Goal: Task Accomplishment & Management: Complete application form

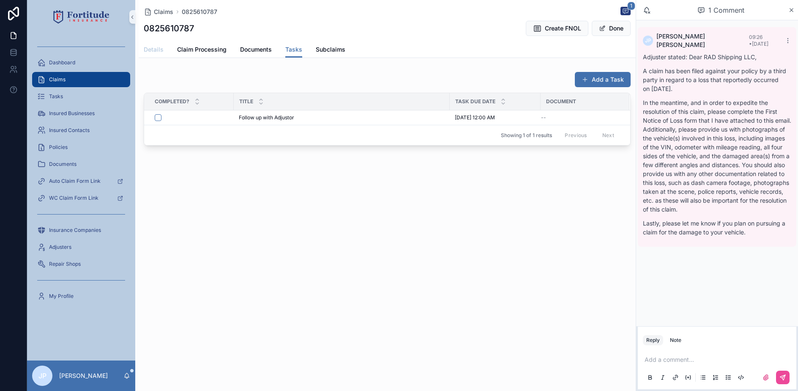
click at [153, 45] on link "Details" at bounding box center [154, 50] width 20 height 17
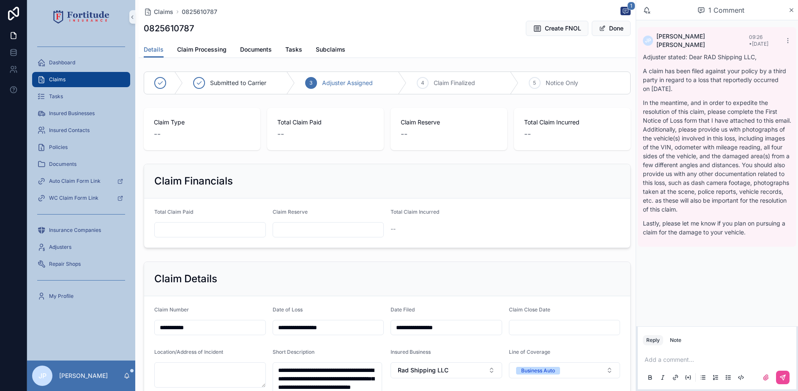
click at [119, 85] on div "Claims" at bounding box center [81, 80] width 88 height 14
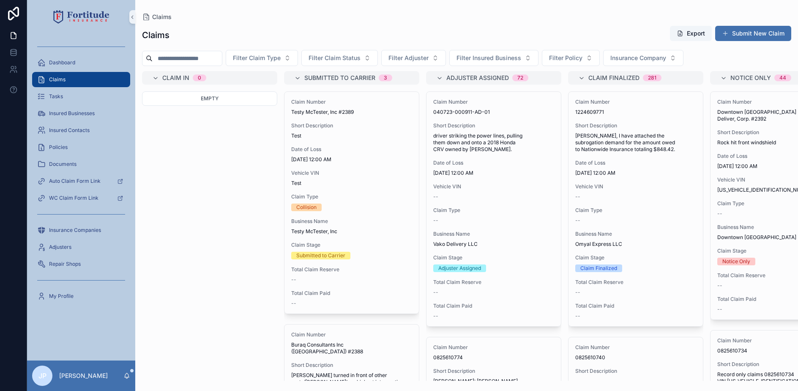
click at [197, 59] on input "scrollable content" at bounding box center [187, 58] width 69 height 12
paste input "**********"
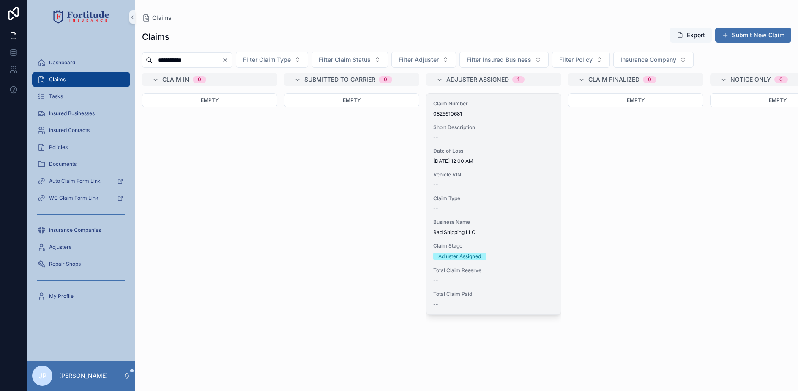
type input "**********"
click at [510, 209] on div "--" at bounding box center [493, 208] width 121 height 7
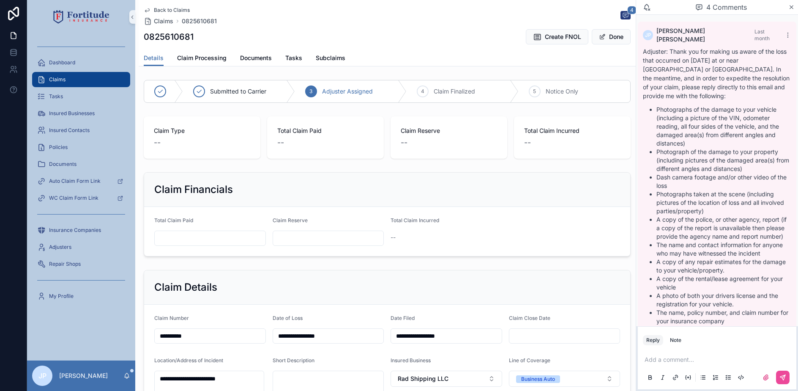
scroll to position [435, 0]
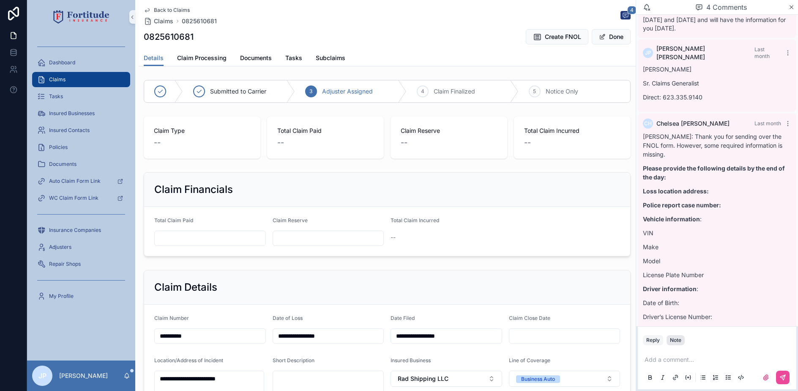
click at [678, 339] on div "Note" at bounding box center [675, 339] width 11 height 7
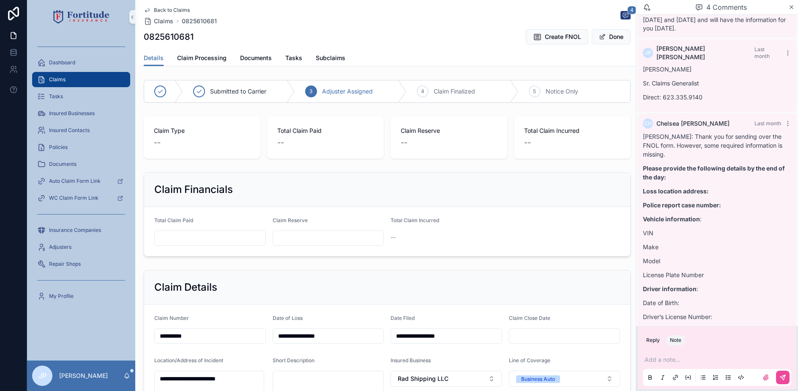
click at [676, 358] on p "scrollable content" at bounding box center [719, 359] width 148 height 8
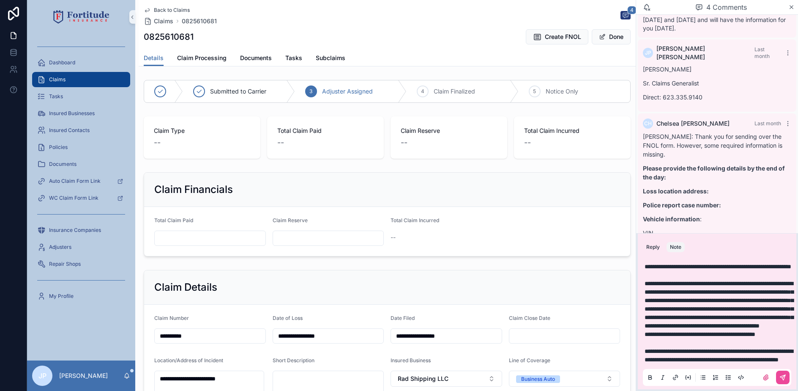
click at [785, 386] on div "**********" at bounding box center [717, 321] width 159 height 135
click at [783, 380] on button "scrollable content" at bounding box center [783, 377] width 14 height 14
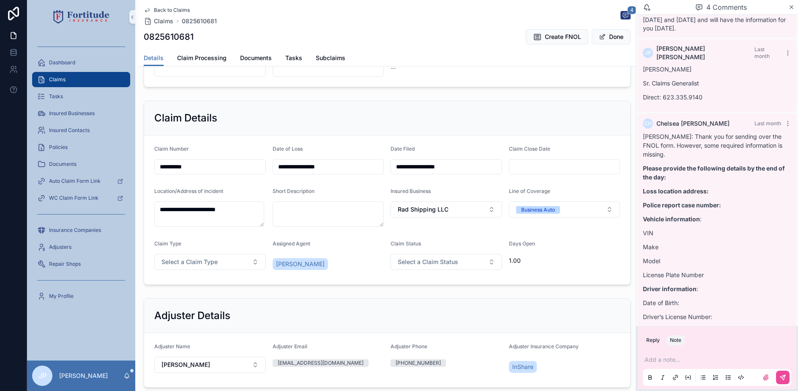
scroll to position [211, 0]
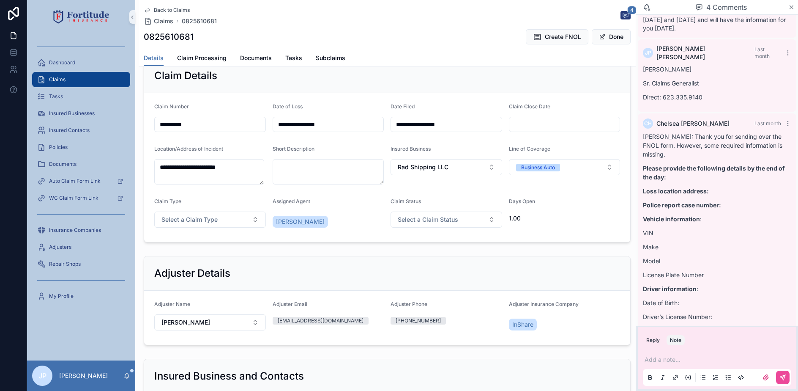
click at [546, 118] on input "scrollable content" at bounding box center [564, 124] width 111 height 12
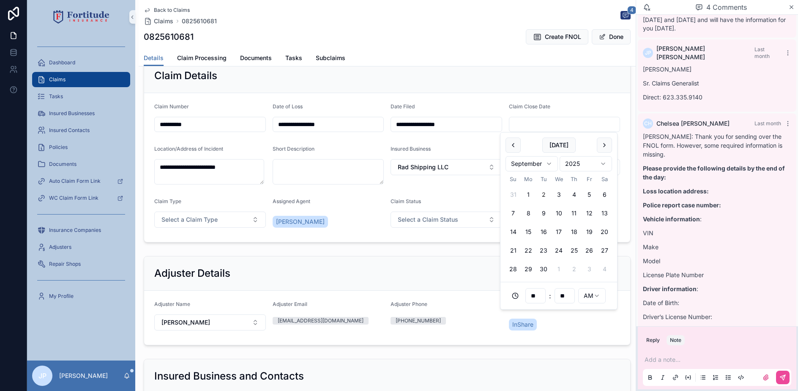
click at [540, 195] on button "2" at bounding box center [543, 194] width 15 height 15
type input "**********"
click at [385, 278] on div "Adjuster Details" at bounding box center [387, 273] width 466 height 14
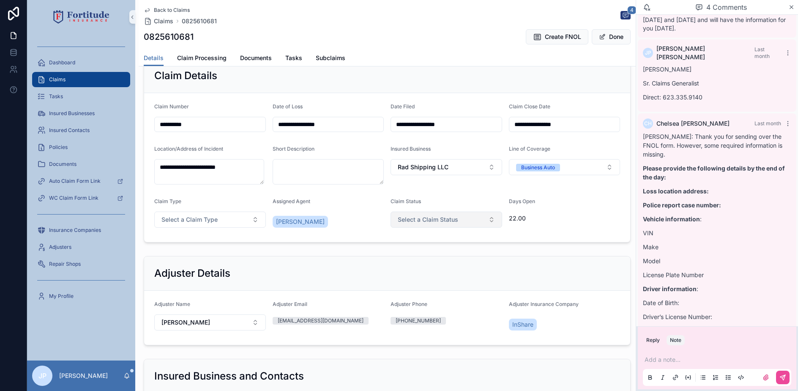
click at [443, 221] on span "Select a Claim Status" at bounding box center [428, 219] width 60 height 8
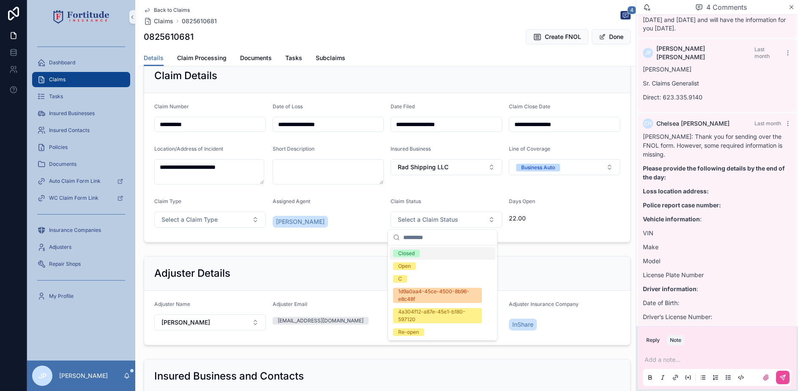
click at [432, 254] on div "Closed" at bounding box center [443, 253] width 106 height 13
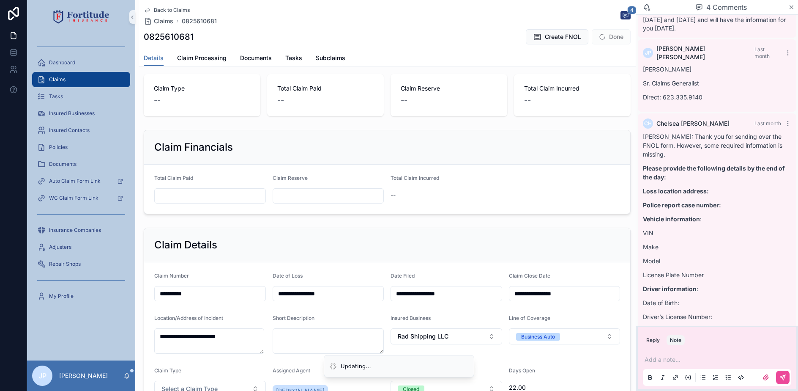
scroll to position [0, 0]
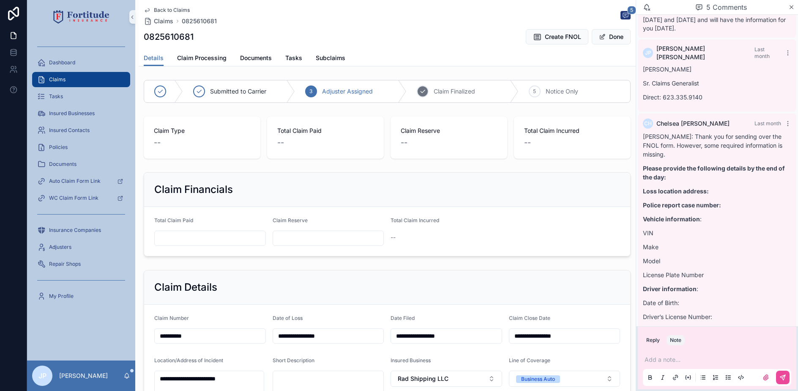
click at [422, 90] on icon "scrollable content" at bounding box center [422, 91] width 7 height 7
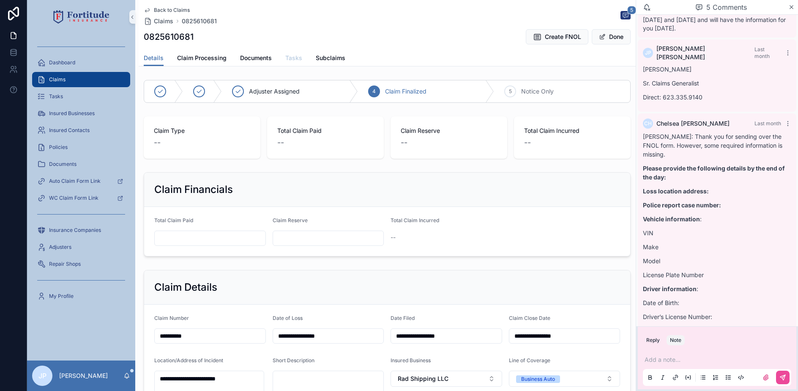
click at [298, 60] on span "Tasks" at bounding box center [293, 58] width 17 height 8
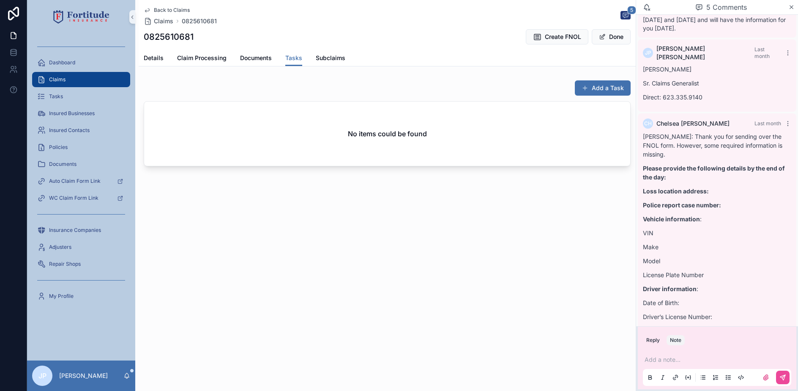
click at [164, 55] on div "Details Claim Processing Documents Tasks Subclaims" at bounding box center [387, 58] width 487 height 16
click at [159, 57] on span "Details" at bounding box center [154, 58] width 20 height 8
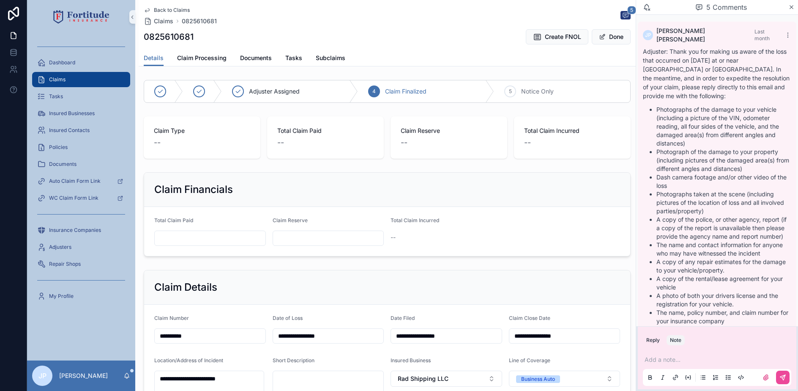
scroll to position [435, 0]
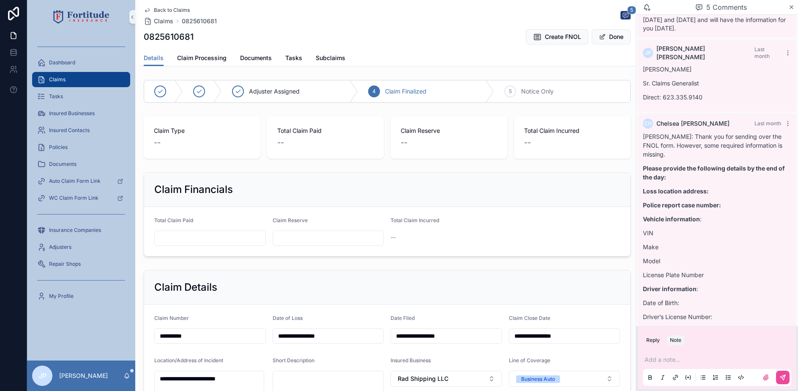
click at [121, 84] on div "Claims" at bounding box center [81, 80] width 88 height 14
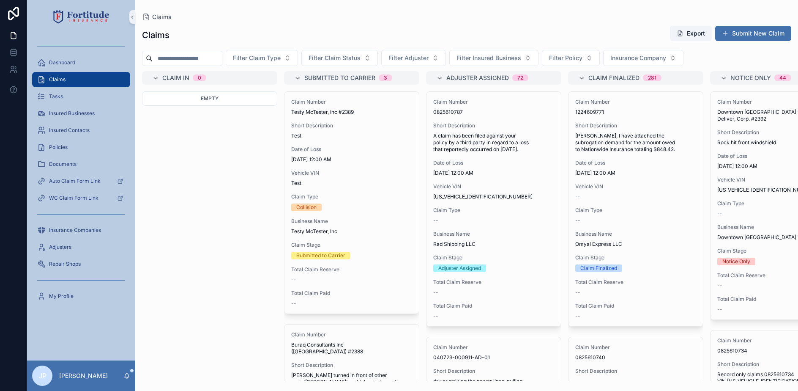
click at [216, 59] on input "scrollable content" at bounding box center [187, 58] width 69 height 12
type input "*********"
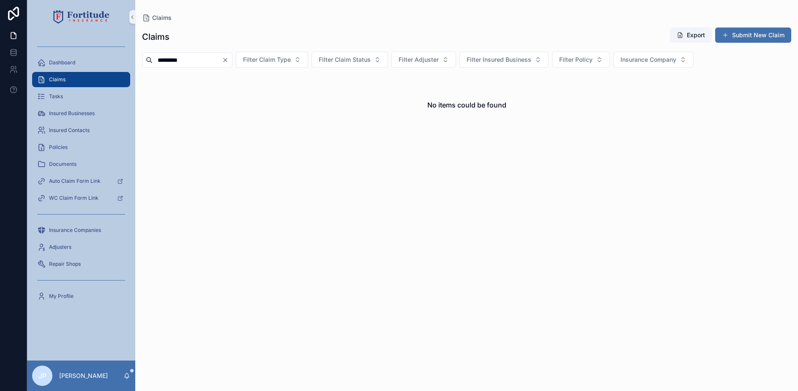
click at [229, 62] on icon "Clear" at bounding box center [225, 60] width 7 height 7
click at [521, 57] on span "Filter Insured Business" at bounding box center [488, 59] width 65 height 8
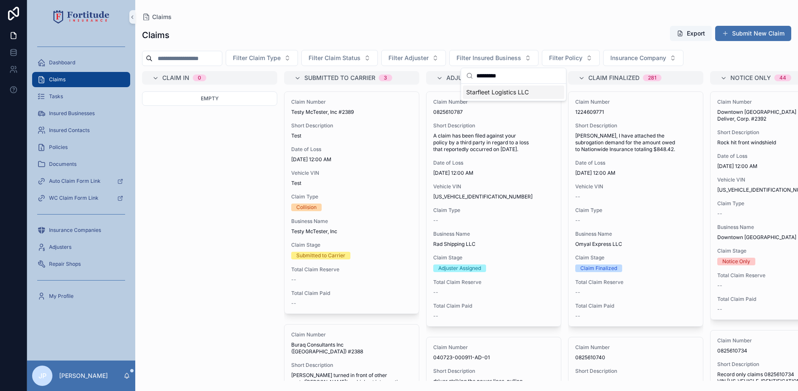
type input "*********"
drag, startPoint x: 526, startPoint y: 90, endPoint x: 525, endPoint y: 120, distance: 29.6
click at [526, 90] on span "Starfleet Logistics LLC" at bounding box center [497, 92] width 63 height 8
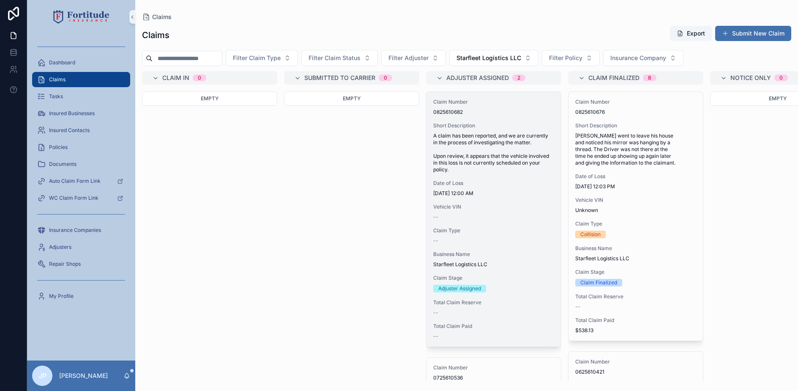
click at [522, 220] on div "--" at bounding box center [493, 216] width 121 height 7
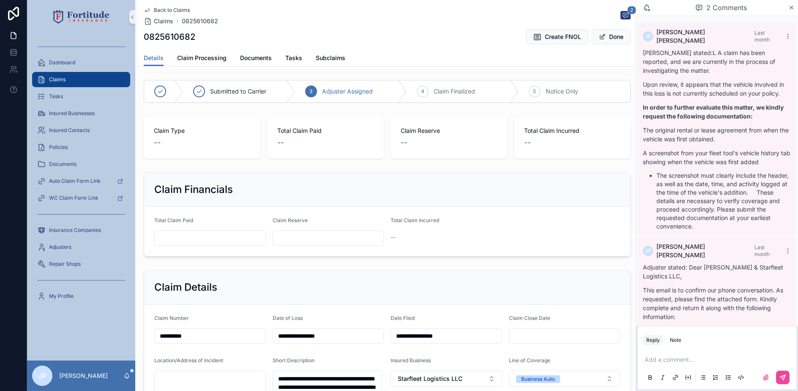
scroll to position [69, 0]
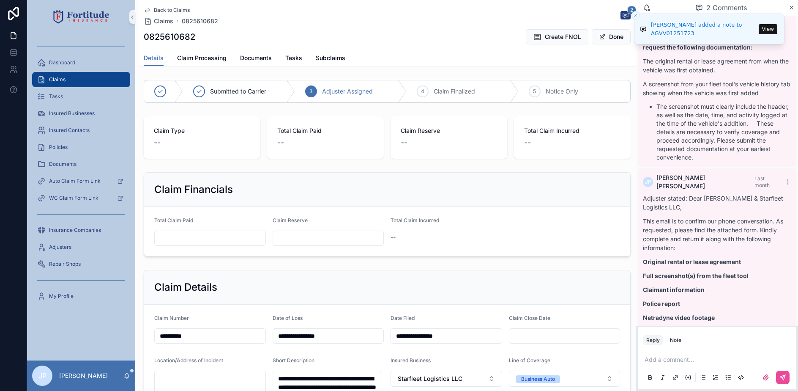
click at [169, 38] on h1 "0825610682" at bounding box center [170, 37] width 52 height 12
copy h1 "0825610682"
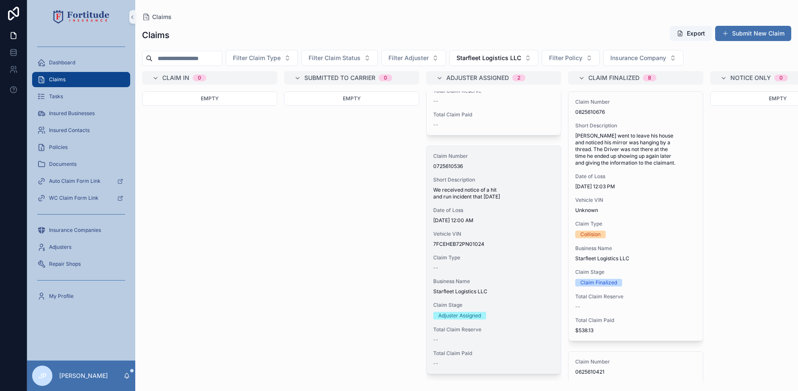
scroll to position [224, 0]
click at [489, 217] on span "[DATE] 12:00 AM" at bounding box center [493, 220] width 121 height 7
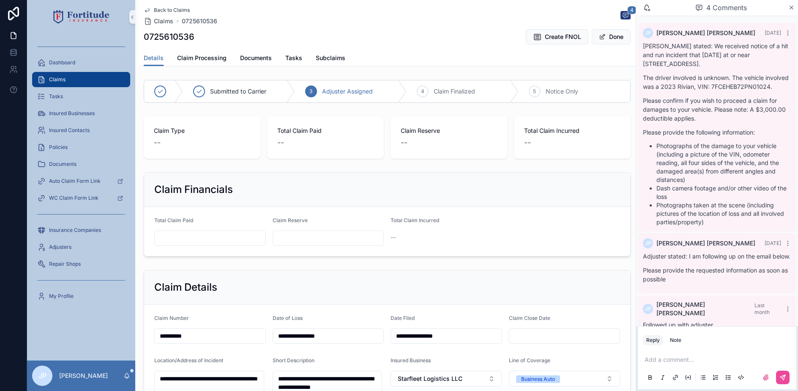
scroll to position [85, 0]
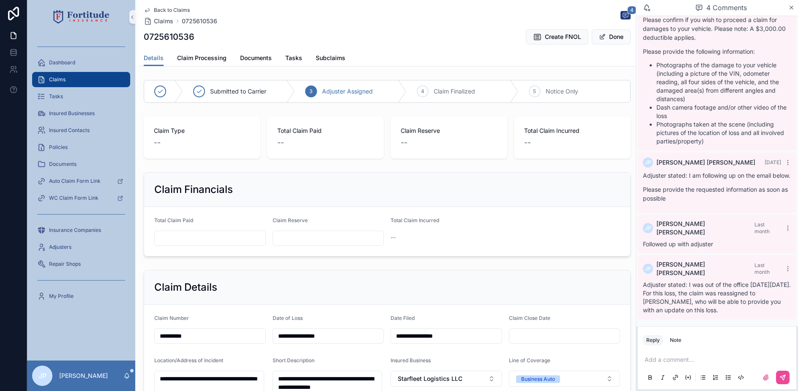
click at [182, 35] on h1 "0725610536" at bounding box center [169, 37] width 51 height 12
copy h1 "0725610536"
click at [97, 82] on div "Claims" at bounding box center [81, 80] width 88 height 14
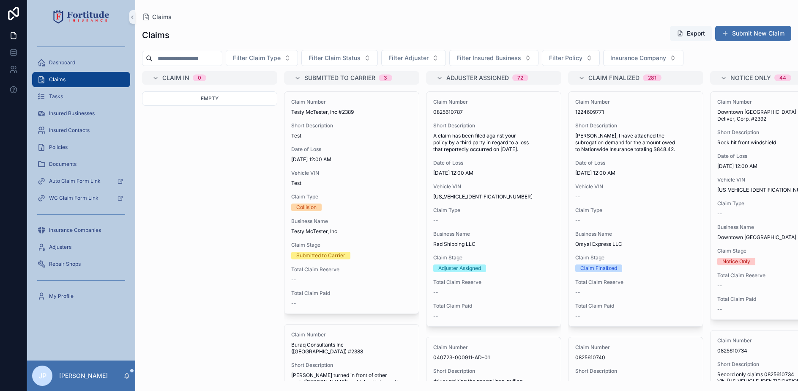
click at [214, 62] on input "scrollable content" at bounding box center [187, 58] width 69 height 12
click at [184, 58] on input "scrollable content" at bounding box center [187, 58] width 69 height 12
paste input "**********"
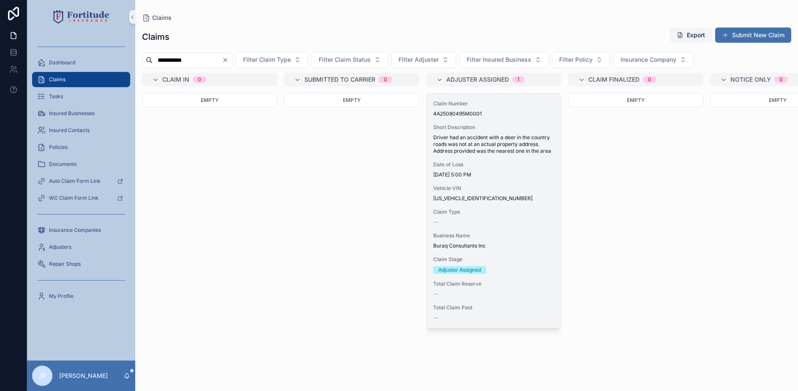
type input "**********"
click at [473, 179] on div "Claim Number 4A25080495M0001 Short Description Driver had an accident with a de…" at bounding box center [493, 210] width 134 height 234
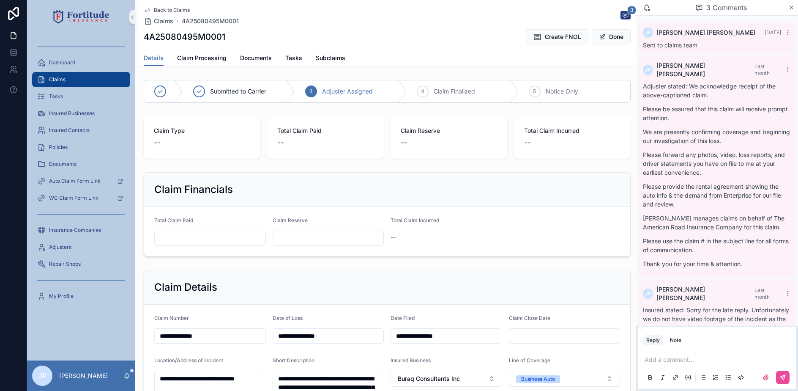
scroll to position [77, 0]
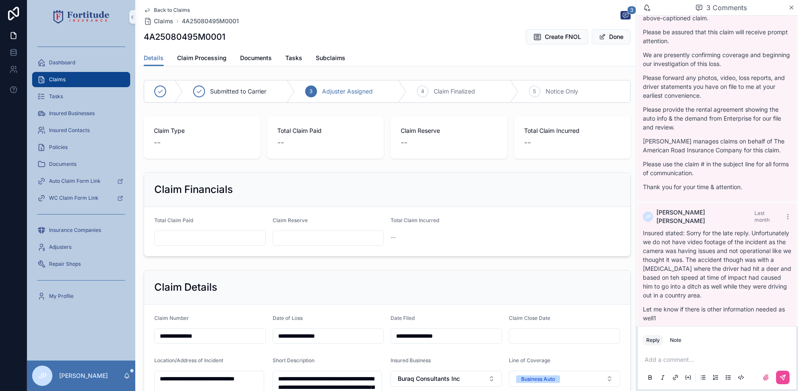
drag, startPoint x: 683, startPoint y: 336, endPoint x: 683, endPoint y: 352, distance: 16.5
click at [683, 336] on button "Note" at bounding box center [676, 340] width 18 height 10
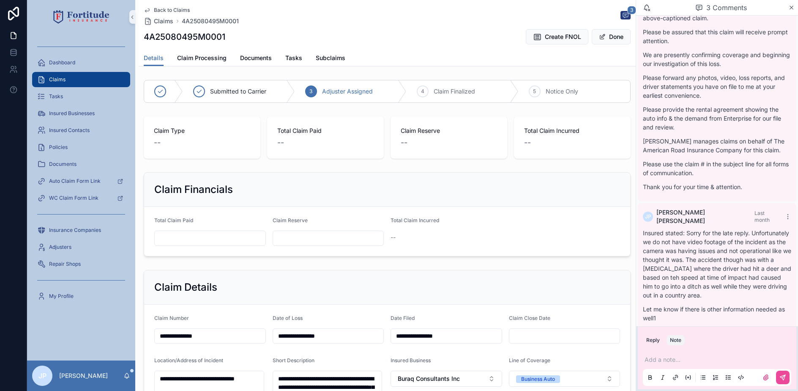
click at [683, 365] on div "Add a note..." at bounding box center [717, 368] width 148 height 36
drag, startPoint x: 665, startPoint y: 350, endPoint x: 662, endPoint y: 362, distance: 12.7
click at [664, 353] on div "Add a note..." at bounding box center [717, 368] width 148 height 36
click at [662, 363] on p "scrollable content" at bounding box center [719, 359] width 148 height 8
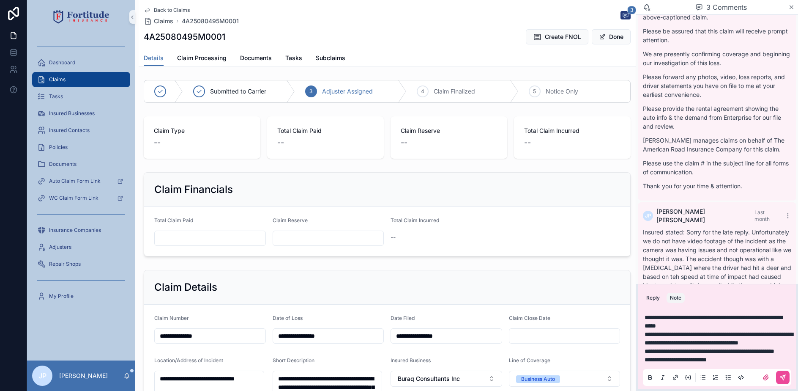
drag, startPoint x: 784, startPoint y: 374, endPoint x: 766, endPoint y: 364, distance: 20.7
click at [784, 374] on icon "scrollable content" at bounding box center [782, 377] width 7 height 7
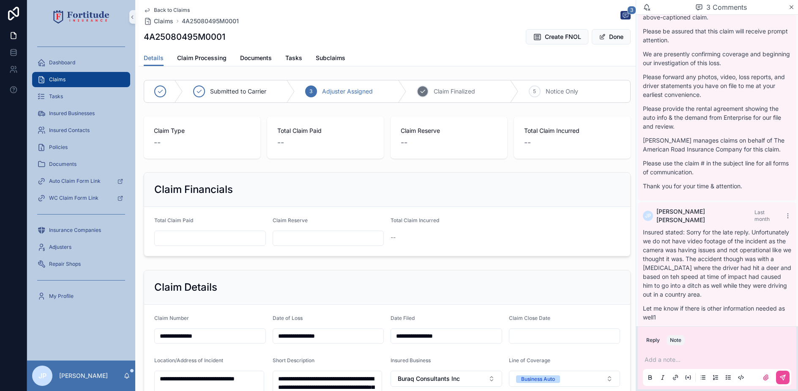
click at [460, 101] on div "4 Claim Finalized" at bounding box center [463, 91] width 112 height 22
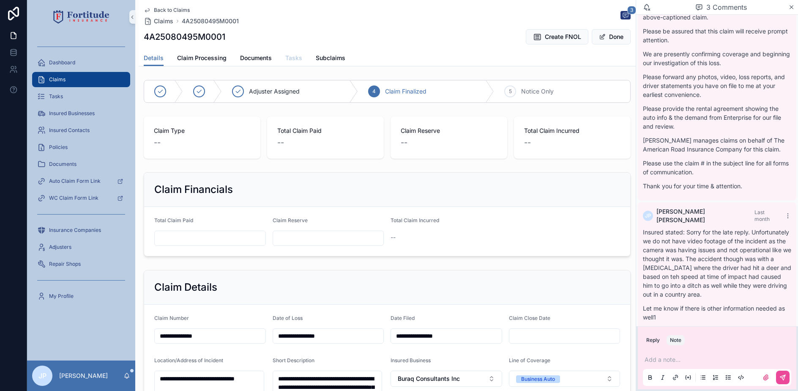
click at [292, 64] on link "Tasks" at bounding box center [293, 58] width 17 height 17
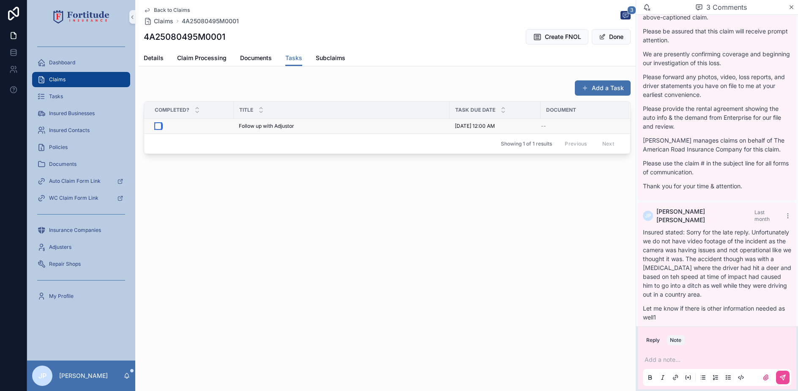
click at [156, 126] on button "scrollable content" at bounding box center [158, 126] width 7 height 7
click at [153, 60] on span "Details" at bounding box center [154, 58] width 20 height 8
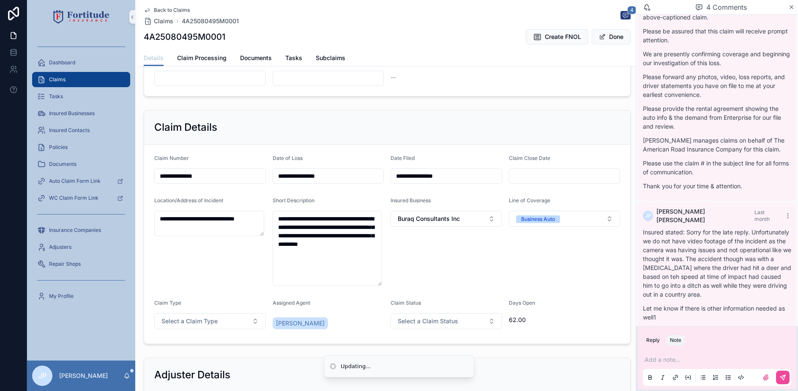
scroll to position [211, 0]
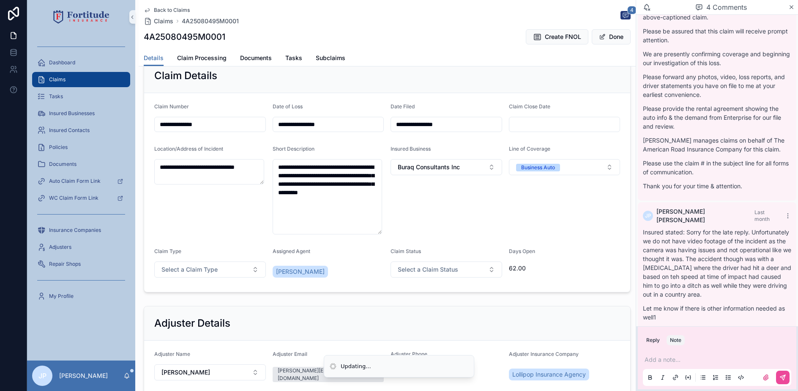
click at [532, 126] on input "scrollable content" at bounding box center [564, 124] width 111 height 12
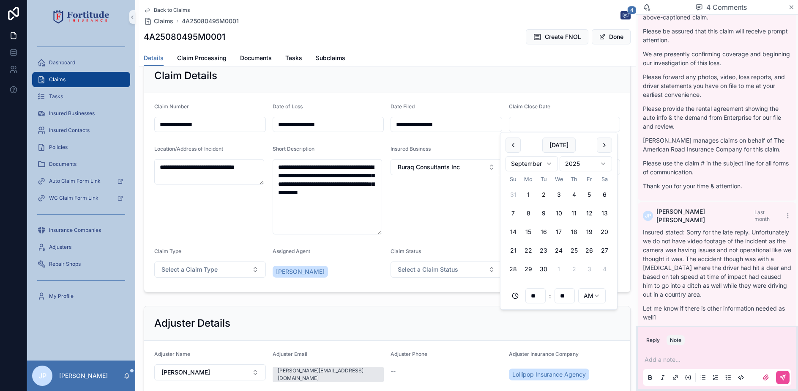
click at [541, 190] on button "2" at bounding box center [543, 194] width 15 height 15
click at [425, 263] on button "Select a Claim Status" at bounding box center [447, 269] width 112 height 16
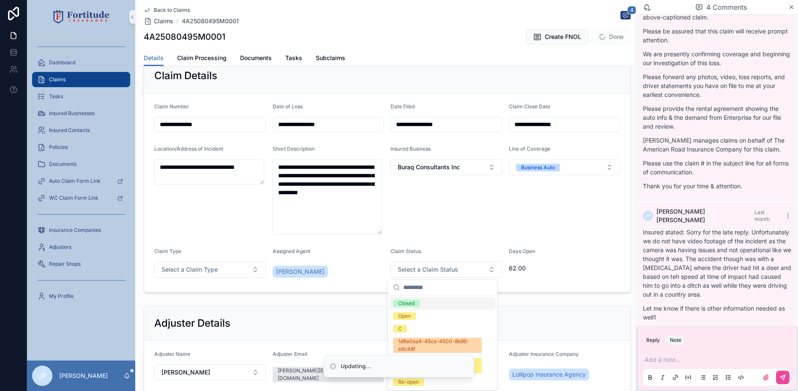
click at [418, 306] on span "Closed" at bounding box center [406, 303] width 27 height 8
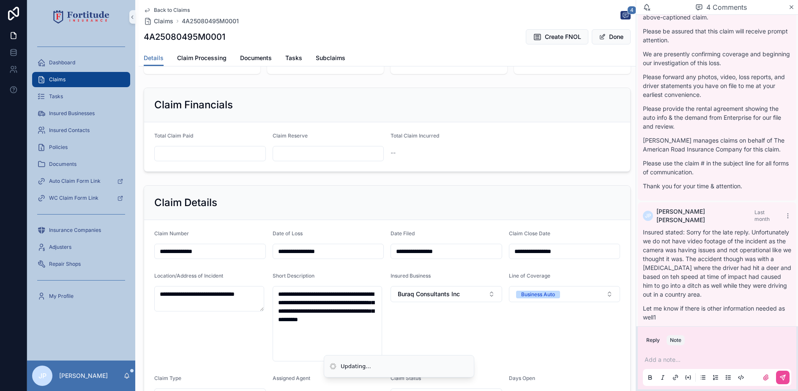
scroll to position [0, 0]
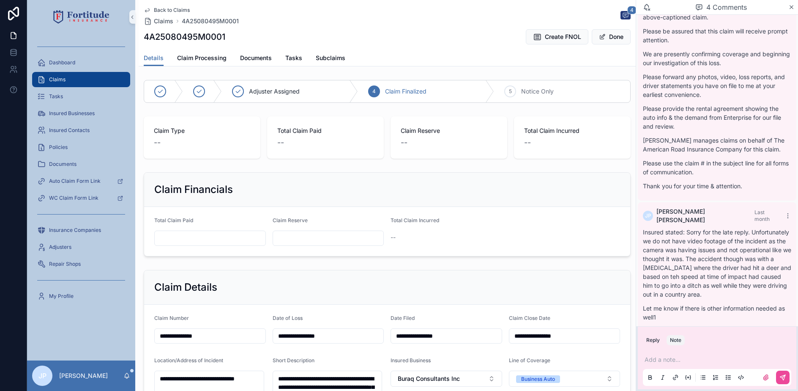
type input "**********"
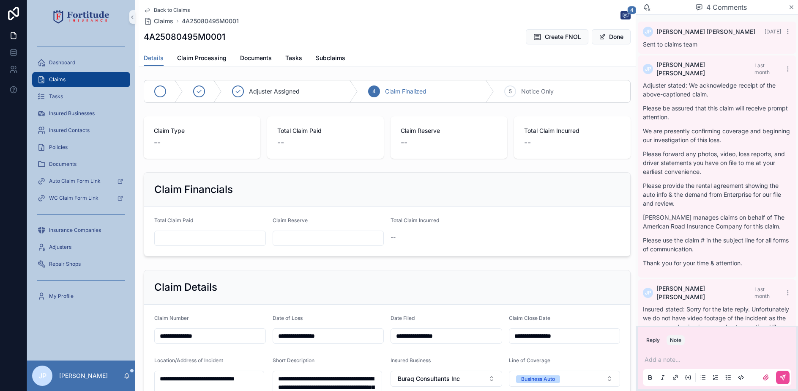
scroll to position [77, 0]
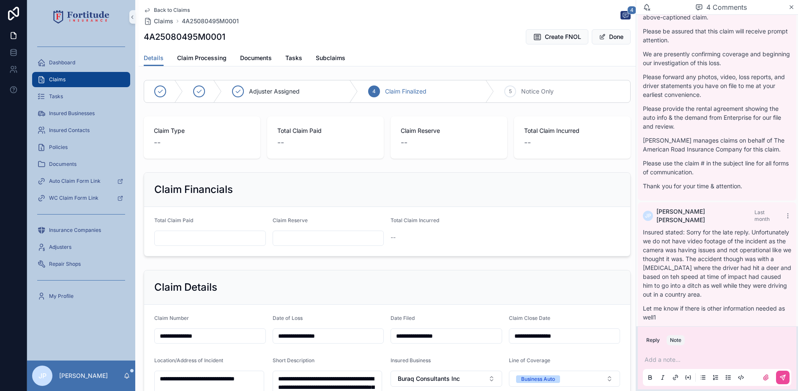
click at [107, 83] on div "Claims" at bounding box center [81, 80] width 88 height 14
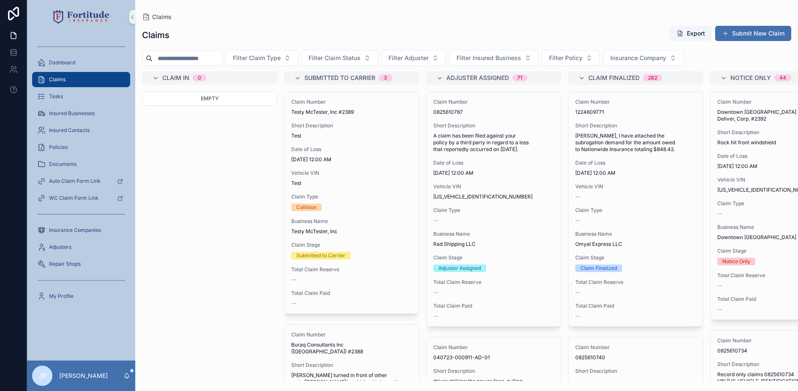
click at [185, 59] on input "scrollable content" at bounding box center [187, 58] width 69 height 12
paste input "**********"
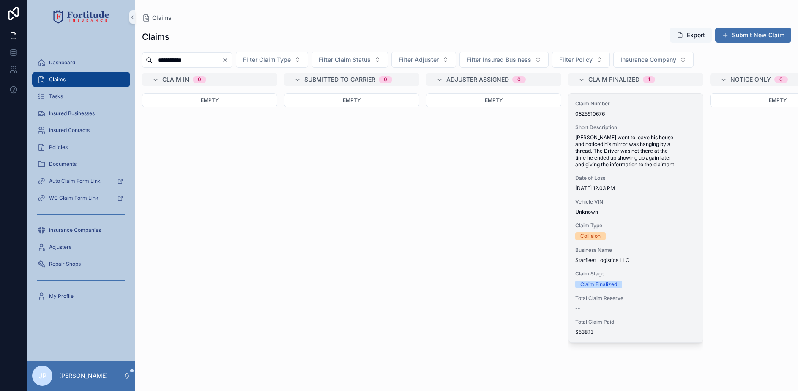
type input "**********"
click at [639, 161] on span "[PERSON_NAME] went to leave his house and noticed his mirror was hanging by a t…" at bounding box center [635, 151] width 121 height 34
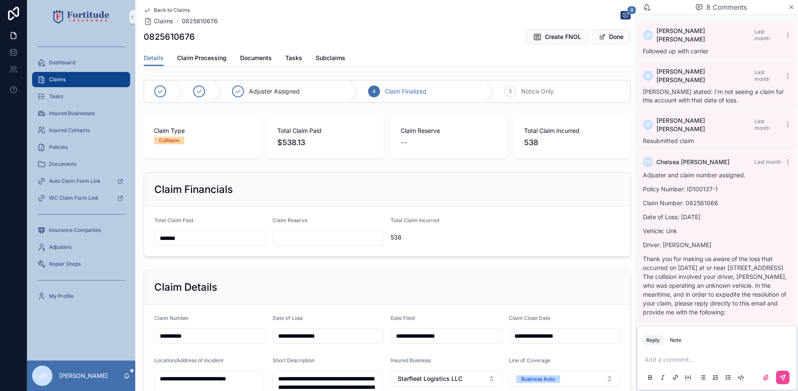
scroll to position [761, 0]
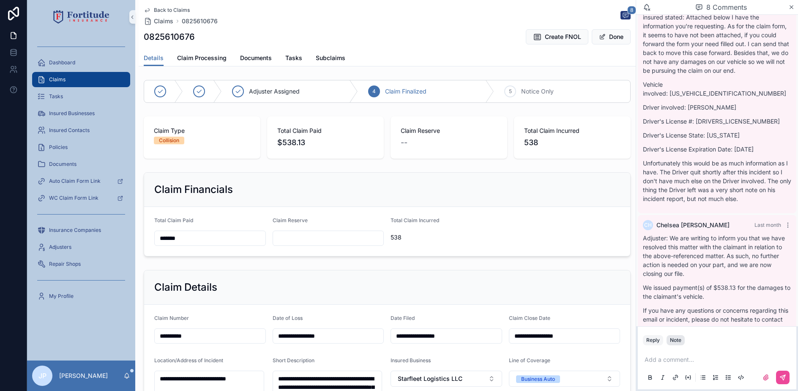
click at [675, 338] on button "Note" at bounding box center [676, 340] width 18 height 10
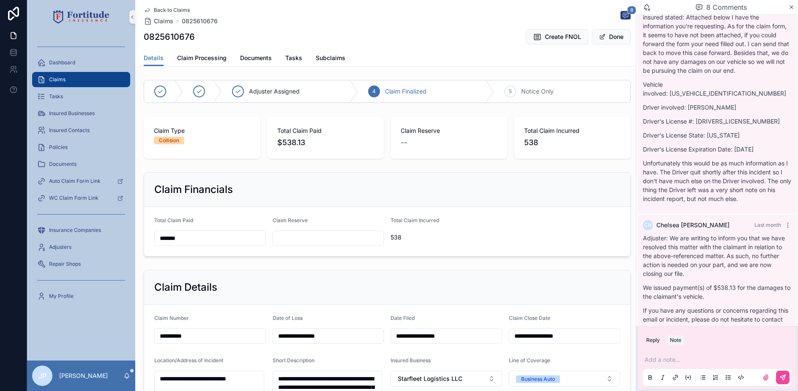
click at [673, 355] on div "Add a note..." at bounding box center [717, 368] width 148 height 36
click at [675, 358] on p "scrollable content" at bounding box center [719, 359] width 148 height 8
click at [690, 364] on div "Add a note..." at bounding box center [717, 368] width 148 height 36
click at [694, 360] on p "scrollable content" at bounding box center [719, 359] width 148 height 8
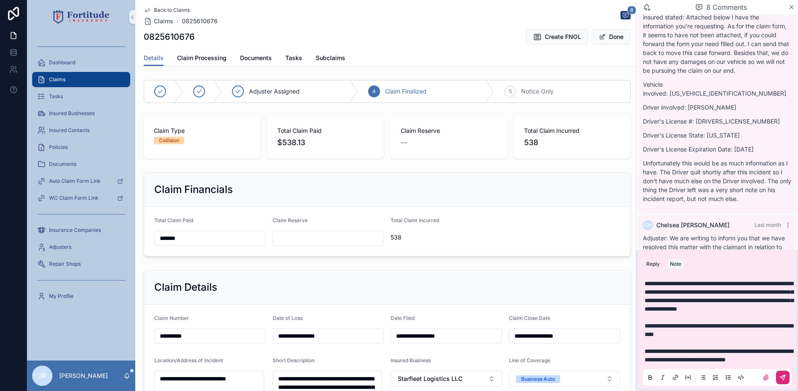
click at [788, 375] on button "scrollable content" at bounding box center [783, 377] width 14 height 14
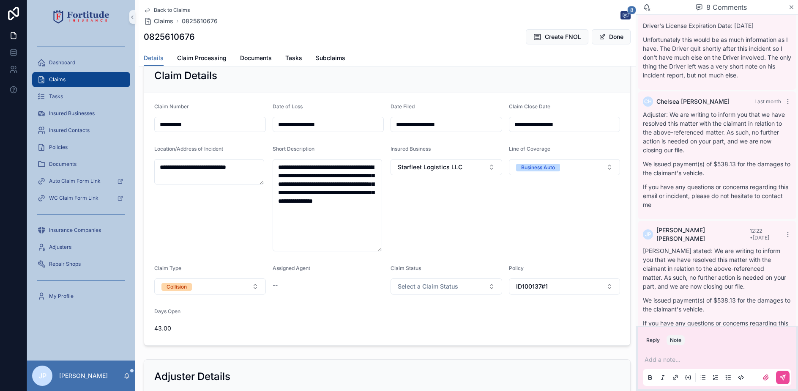
scroll to position [891, 0]
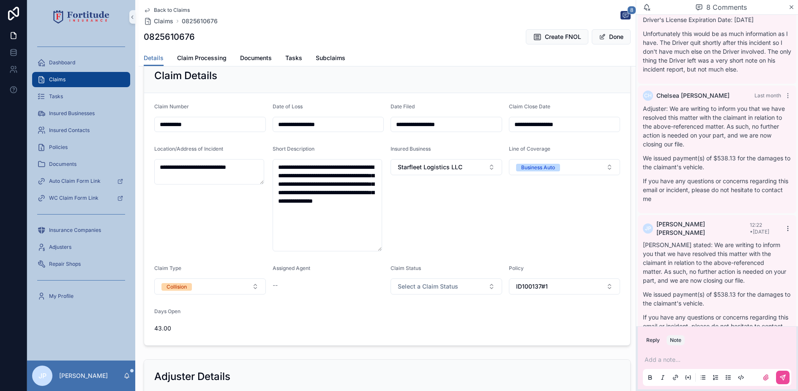
click at [784, 225] on icon "scrollable content" at bounding box center [787, 228] width 7 height 7
click at [771, 182] on button "Delete comment" at bounding box center [766, 186] width 53 height 10
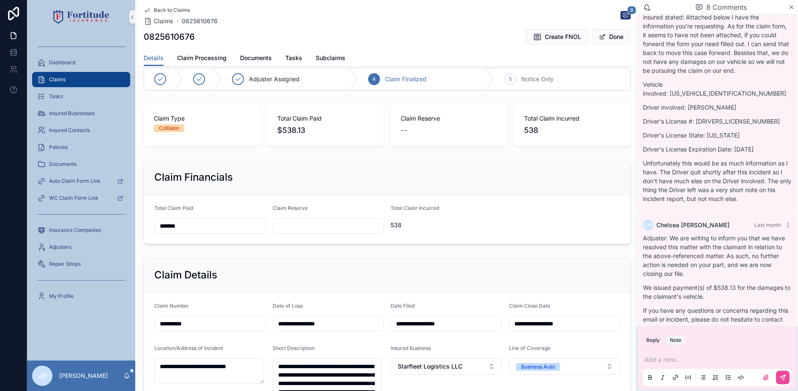
scroll to position [0, 0]
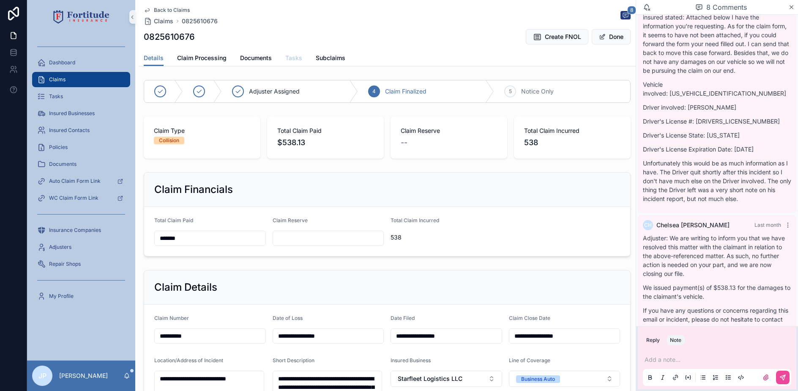
click at [296, 62] on span "Tasks" at bounding box center [293, 58] width 17 height 8
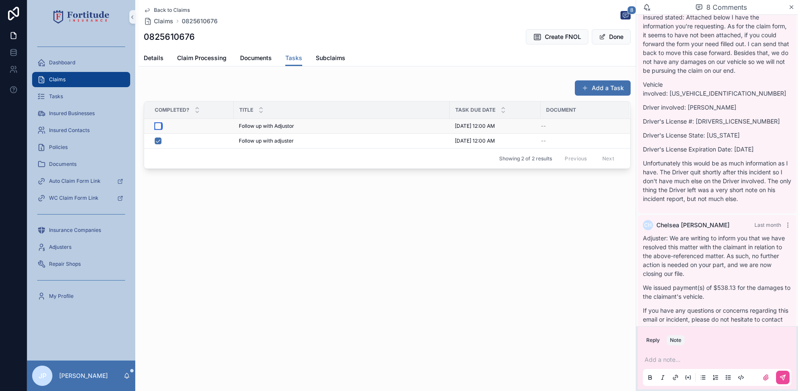
click at [158, 125] on button "scrollable content" at bounding box center [158, 126] width 7 height 7
click at [146, 53] on link "Details" at bounding box center [154, 58] width 20 height 17
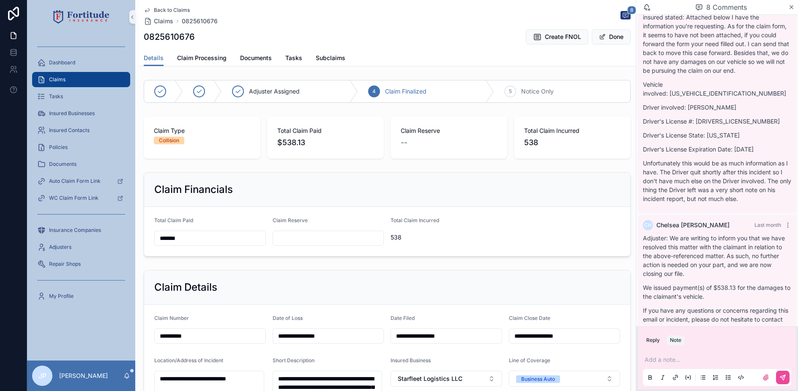
click at [69, 74] on div "Claims" at bounding box center [81, 80] width 88 height 14
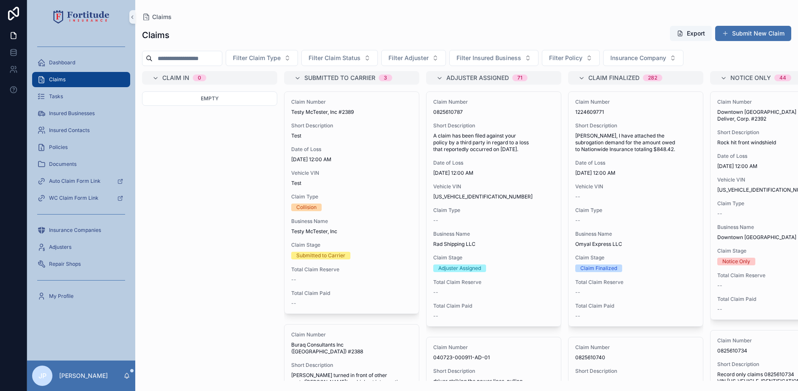
click at [191, 59] on input "scrollable content" at bounding box center [187, 58] width 69 height 12
paste input "**********"
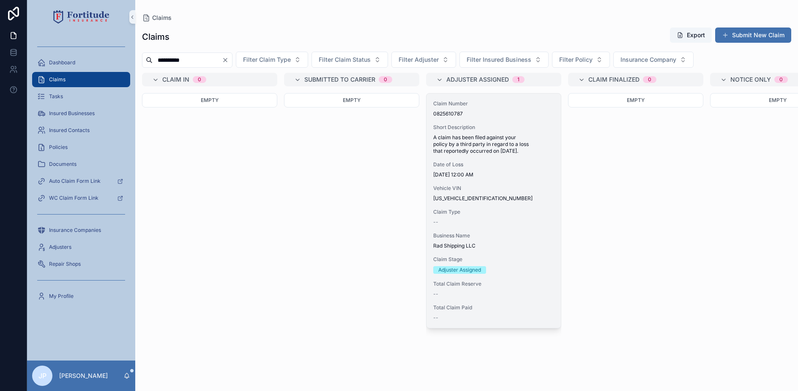
type input "**********"
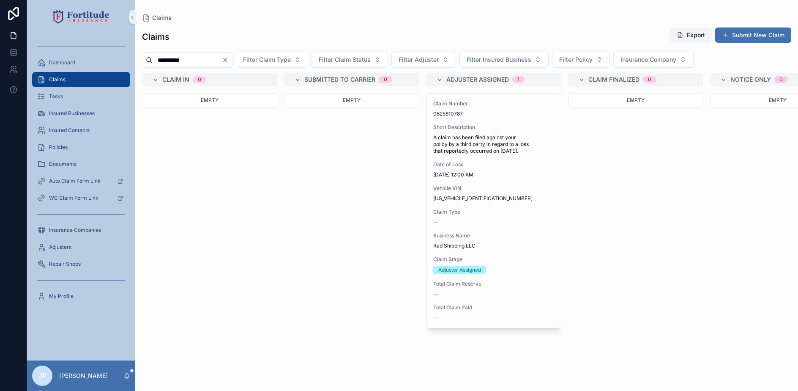
click at [508, 162] on span "Date of Loss" at bounding box center [493, 164] width 121 height 7
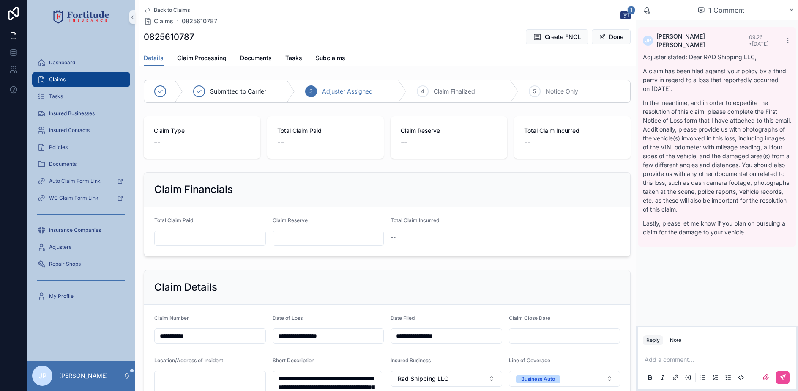
click at [100, 77] on div "Claims" at bounding box center [81, 80] width 88 height 14
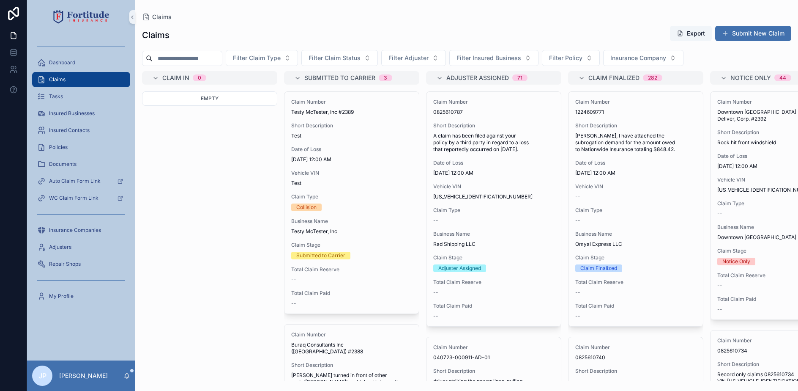
click at [199, 60] on input "scrollable content" at bounding box center [187, 58] width 69 height 12
paste input "**********"
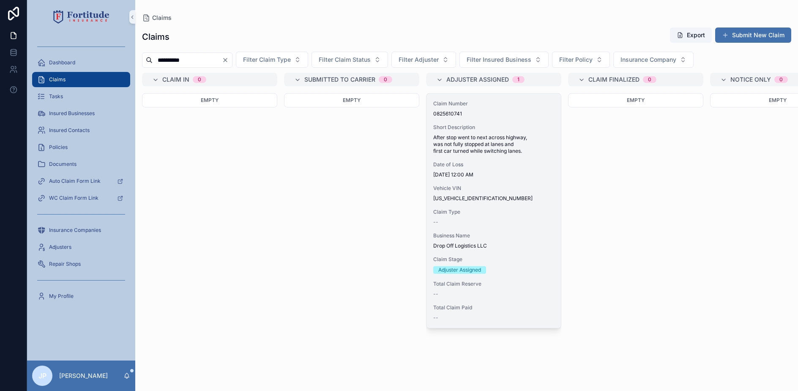
type input "**********"
click at [458, 168] on div "Date of Loss [DATE] 12:00 AM" at bounding box center [493, 169] width 121 height 17
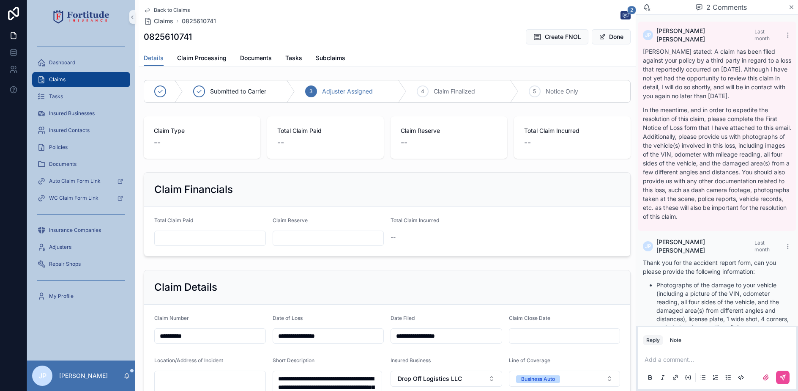
scroll to position [132, 0]
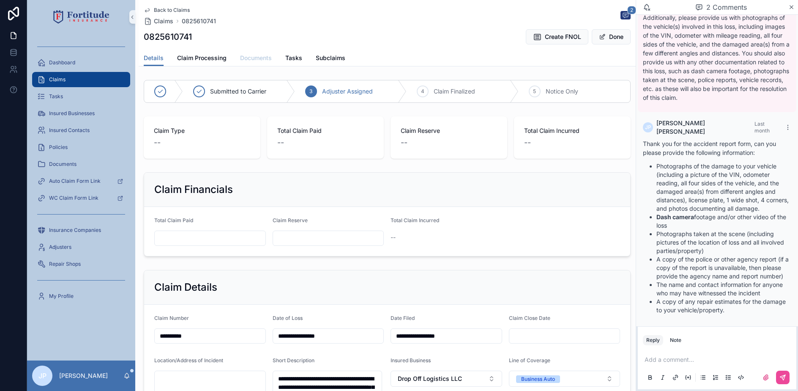
click at [251, 62] on span "Documents" at bounding box center [256, 58] width 32 height 8
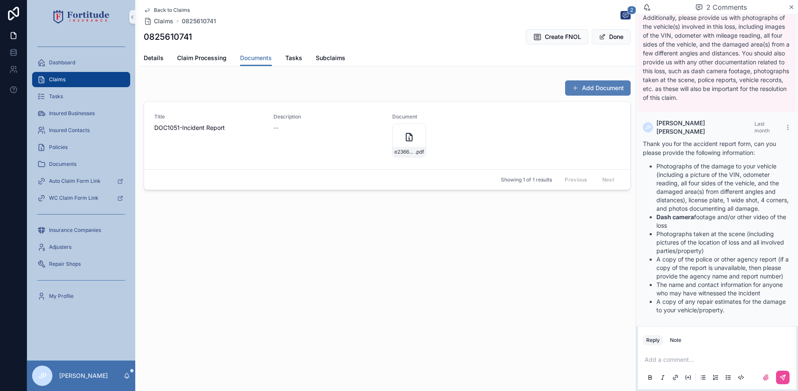
click at [590, 90] on button "Add Document" at bounding box center [598, 87] width 66 height 15
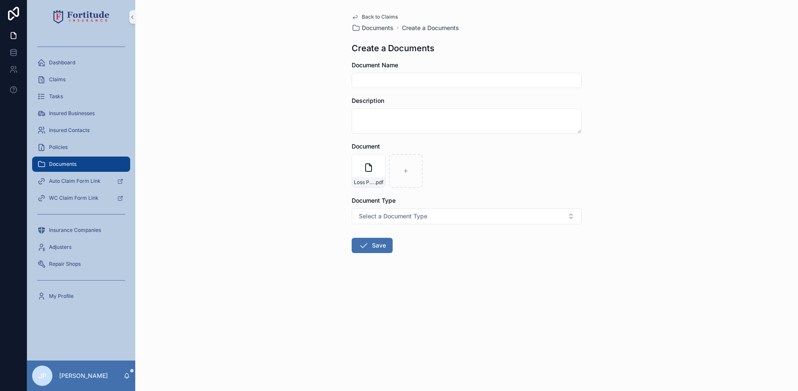
click at [402, 82] on input "scrollable content" at bounding box center [466, 80] width 229 height 12
type input "**********"
click at [369, 250] on button "Save" at bounding box center [372, 245] width 41 height 15
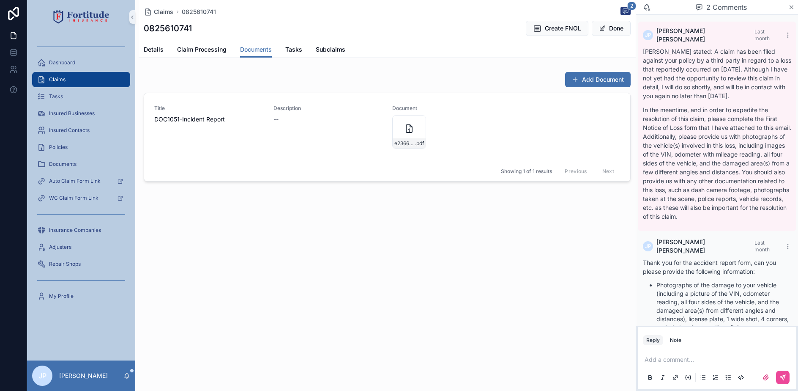
scroll to position [132, 0]
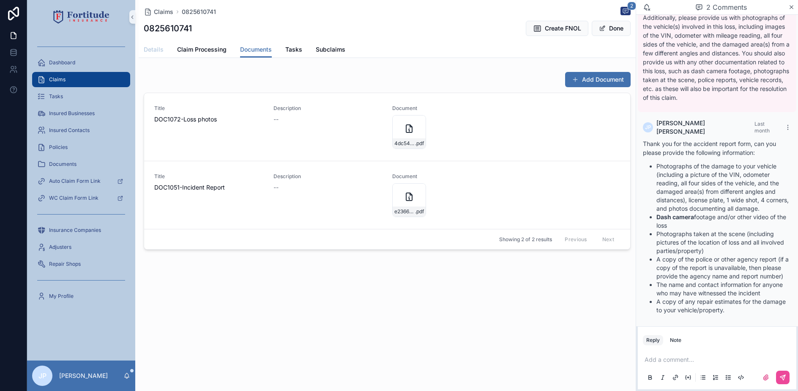
click at [153, 47] on span "Details" at bounding box center [154, 49] width 20 height 8
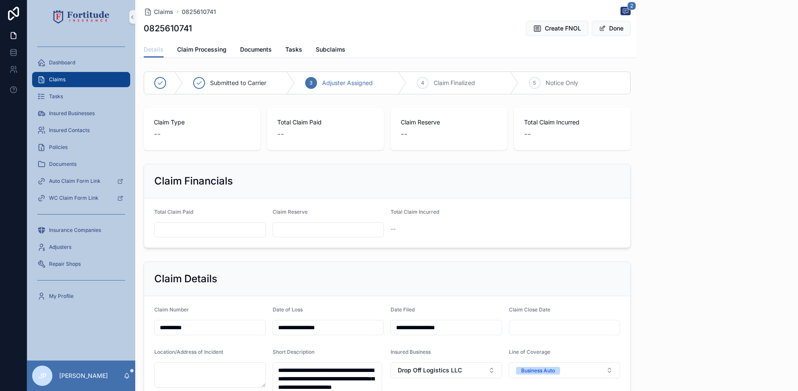
scroll to position [132, 0]
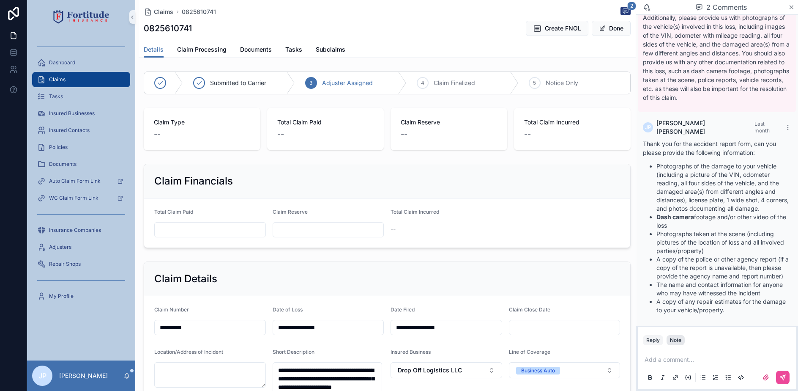
click at [672, 344] on button "Note" at bounding box center [676, 340] width 18 height 10
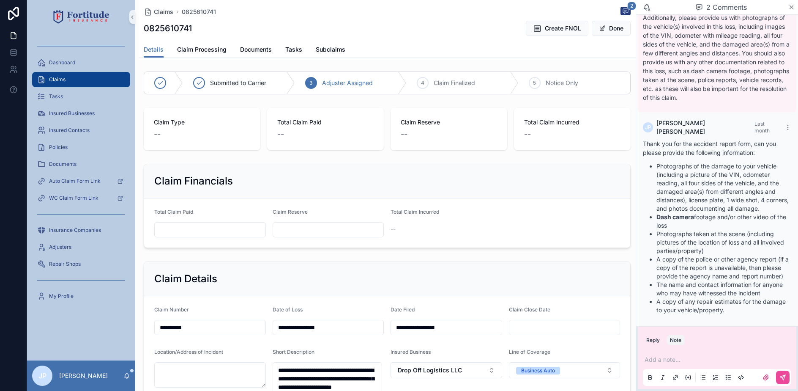
click at [670, 359] on p "scrollable content" at bounding box center [719, 359] width 148 height 8
click at [786, 375] on button "scrollable content" at bounding box center [783, 377] width 14 height 14
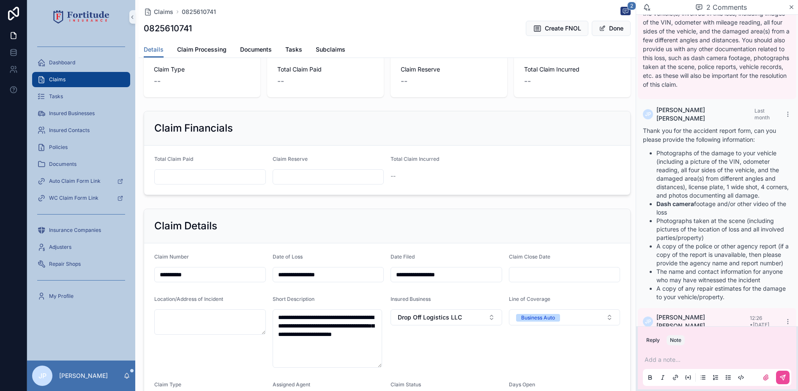
scroll to position [127, 0]
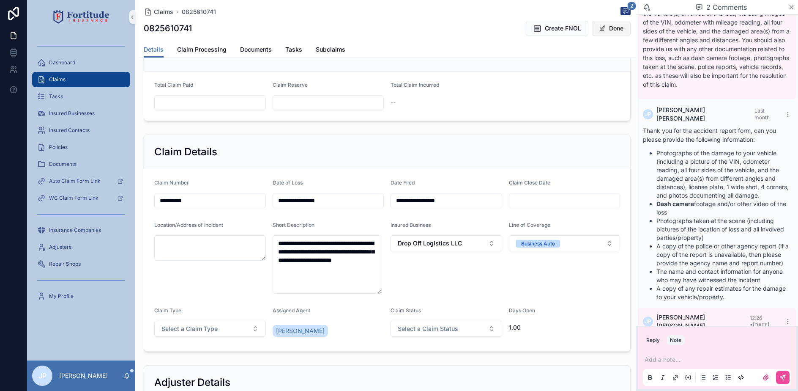
click at [604, 25] on button "Done" at bounding box center [611, 28] width 39 height 15
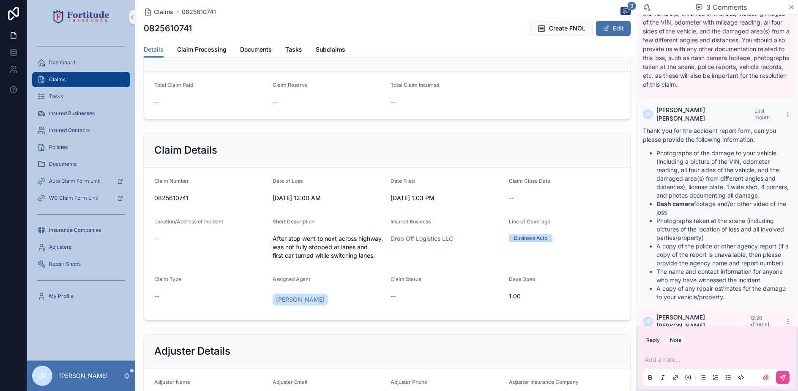
click at [105, 74] on div "Claims" at bounding box center [81, 80] width 88 height 14
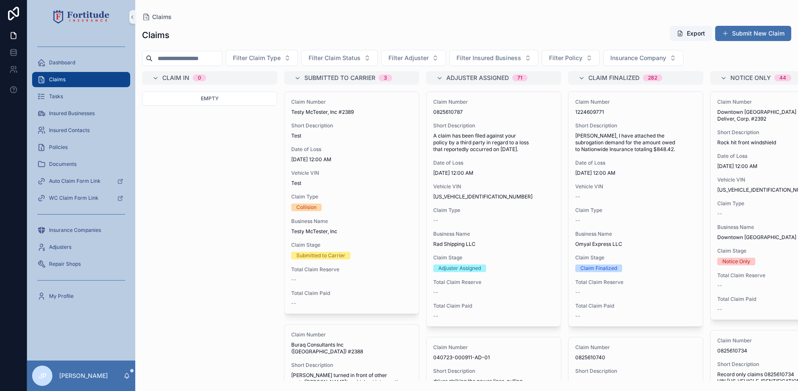
click at [206, 55] on input "scrollable content" at bounding box center [187, 58] width 69 height 12
paste input "********"
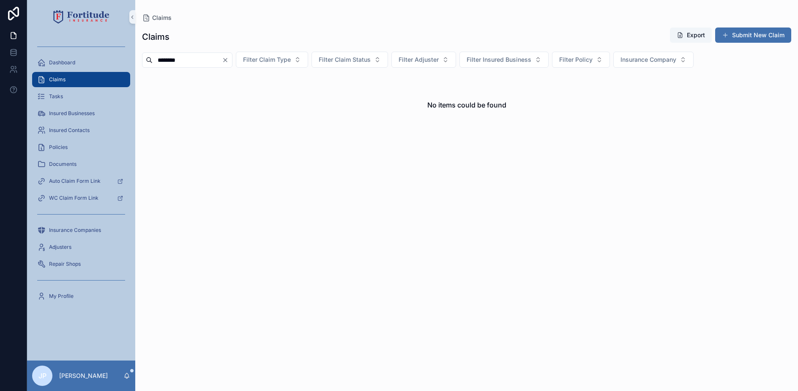
click at [202, 60] on input "********" at bounding box center [187, 60] width 69 height 12
paste input "****"
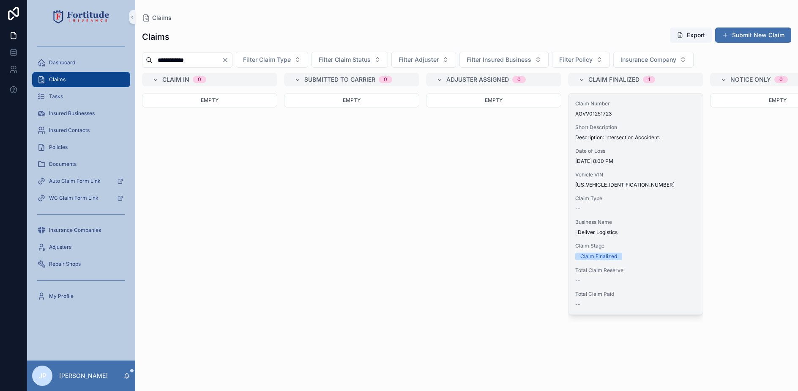
type input "**********"
click at [655, 187] on span "[US_VEHICLE_IDENTIFICATION_NUMBER]" at bounding box center [635, 184] width 121 height 7
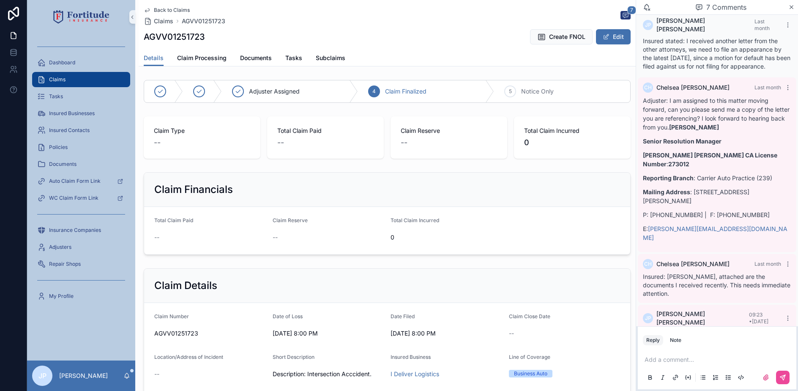
scroll to position [502, 0]
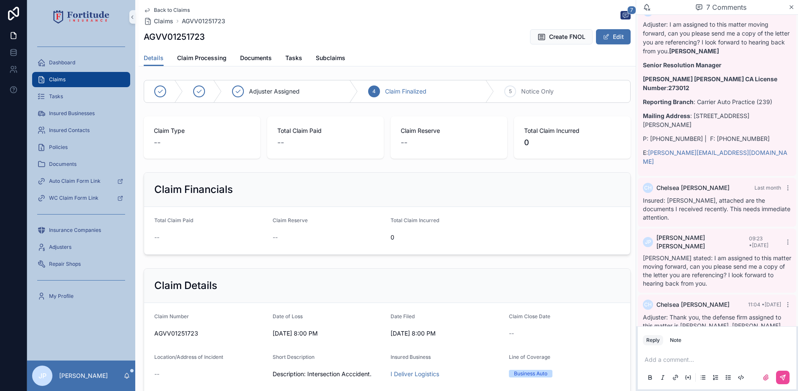
click at [91, 82] on div "Claims" at bounding box center [81, 80] width 88 height 14
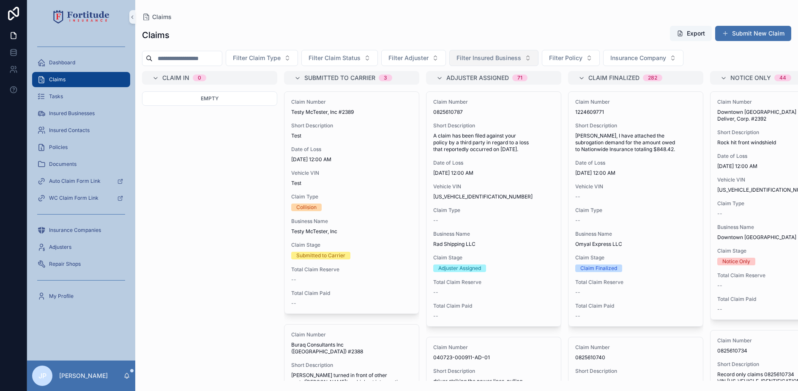
click at [521, 59] on span "Filter Insured Business" at bounding box center [488, 58] width 65 height 8
type input "****"
click at [511, 94] on span "Vako Delivery LLC" at bounding box center [491, 92] width 51 height 8
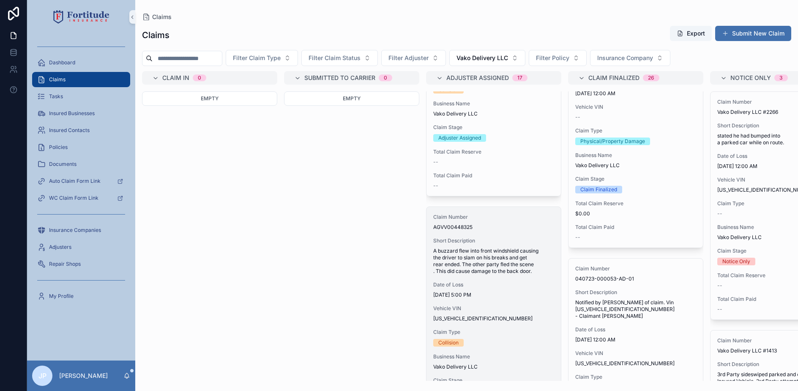
scroll to position [2663, 0]
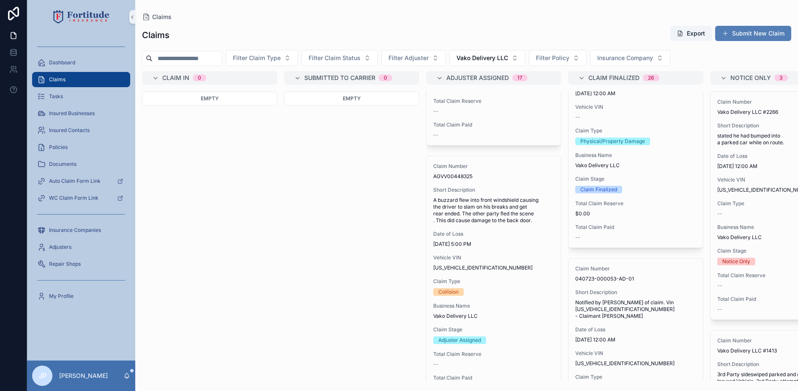
click at [727, 33] on span "scrollable content" at bounding box center [725, 33] width 7 height 7
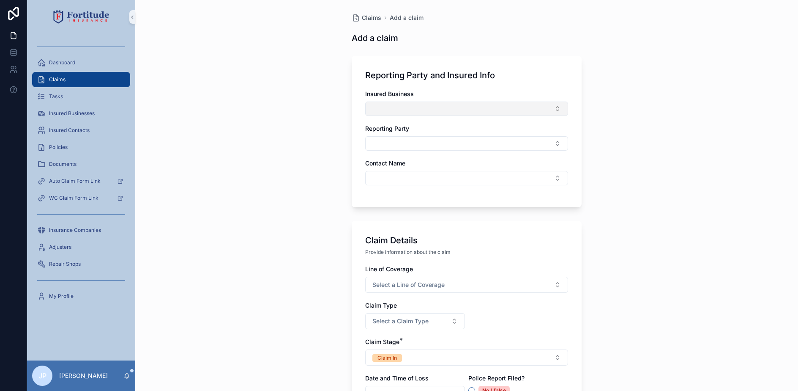
click at [369, 103] on button "Select Button" at bounding box center [466, 108] width 203 height 14
type input "****"
click at [422, 141] on div "Vako Delivery LLC" at bounding box center [463, 142] width 199 height 14
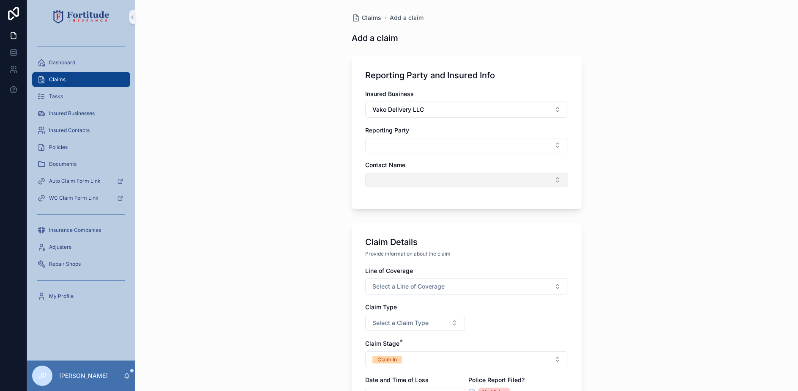
click at [413, 182] on button "Select Button" at bounding box center [466, 179] width 203 height 14
click at [417, 216] on div "[PERSON_NAME]" at bounding box center [463, 213] width 199 height 14
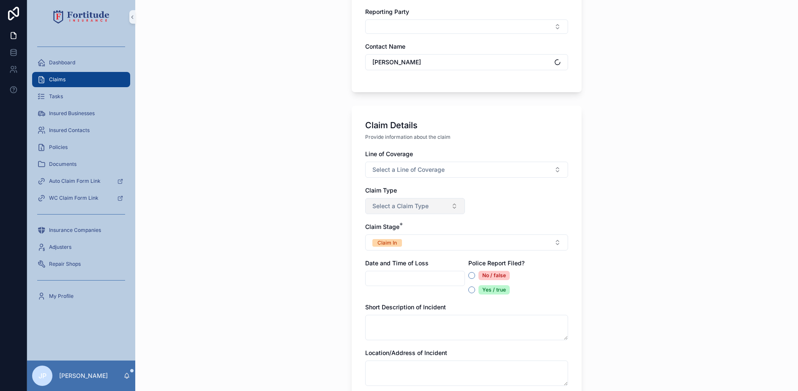
scroll to position [127, 0]
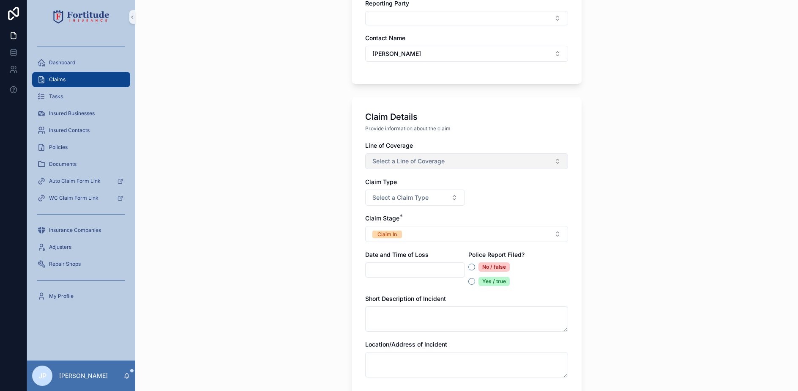
click at [409, 164] on span "Select a Line of Coverage" at bounding box center [408, 161] width 72 height 8
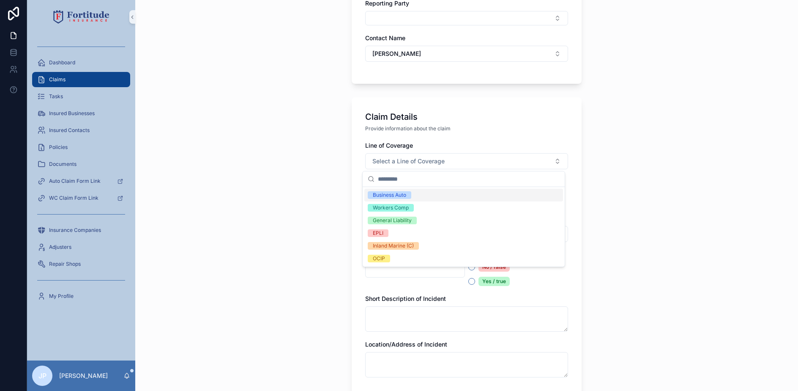
click at [406, 198] on div "Business Auto" at bounding box center [389, 195] width 33 height 8
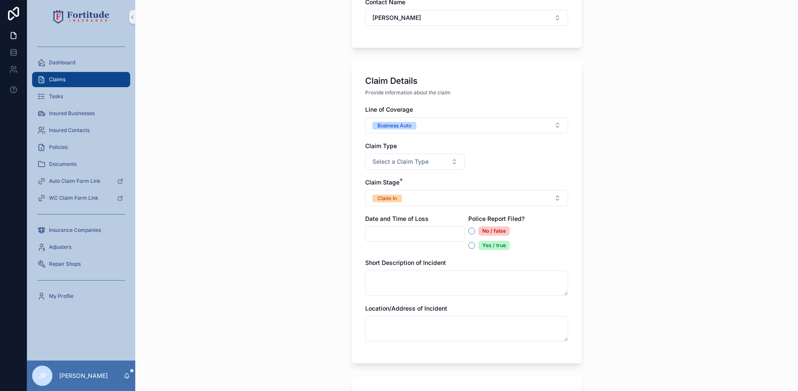
scroll to position [211, 0]
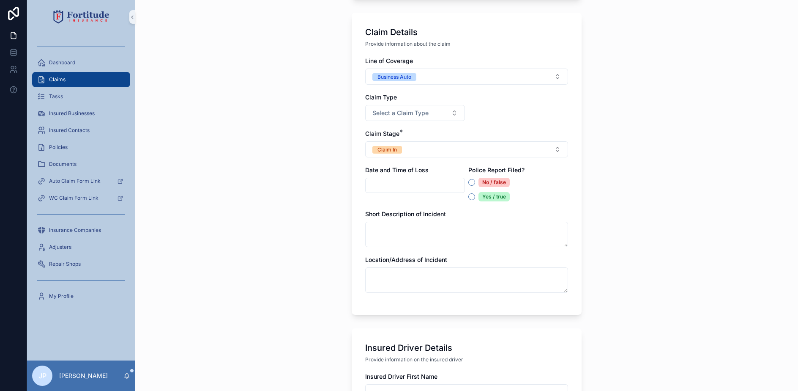
click at [406, 186] on input "scrollable content" at bounding box center [415, 185] width 99 height 12
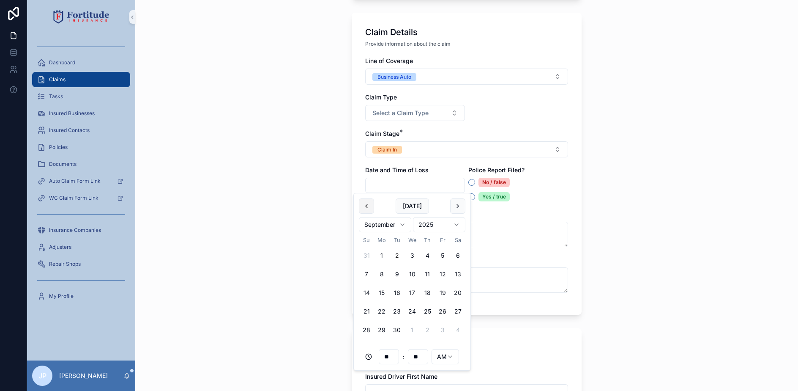
click at [365, 208] on button "scrollable content" at bounding box center [366, 205] width 15 height 15
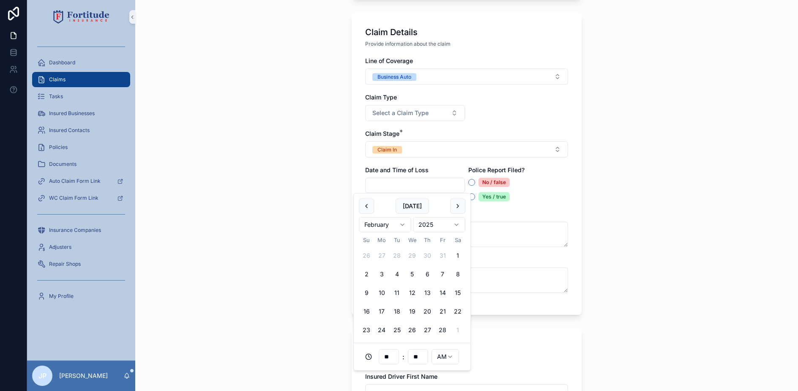
click at [365, 208] on button "scrollable content" at bounding box center [366, 205] width 15 height 15
click at [413, 275] on button "8" at bounding box center [411, 273] width 15 height 15
type input "**********"
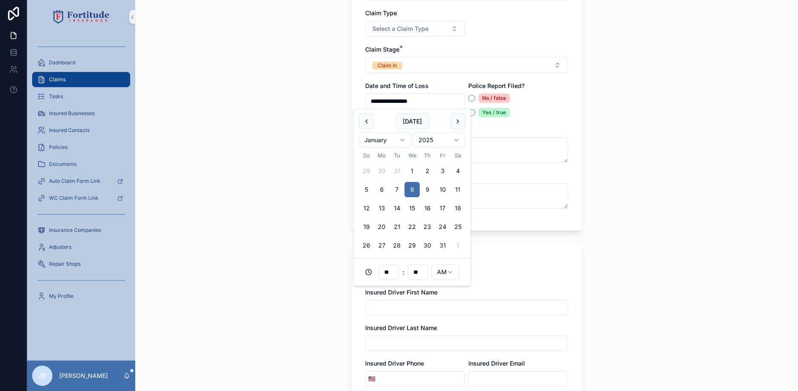
click at [299, 186] on div "**********" at bounding box center [466, 195] width 663 height 391
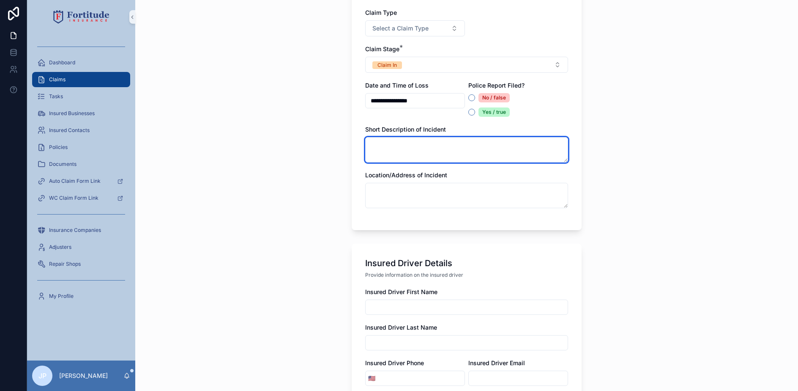
click at [480, 149] on textarea "scrollable content" at bounding box center [466, 149] width 203 height 25
paste textarea "**********"
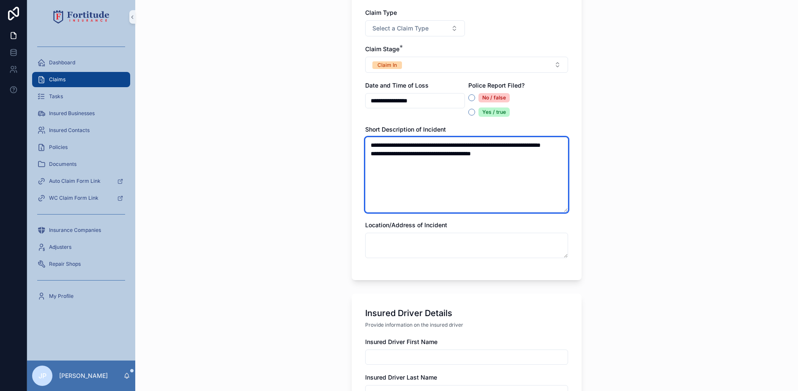
click at [556, 146] on textarea "**********" at bounding box center [466, 174] width 203 height 75
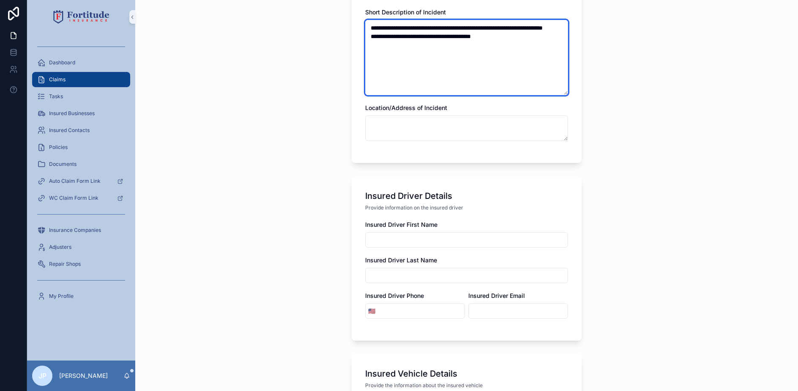
scroll to position [423, 0]
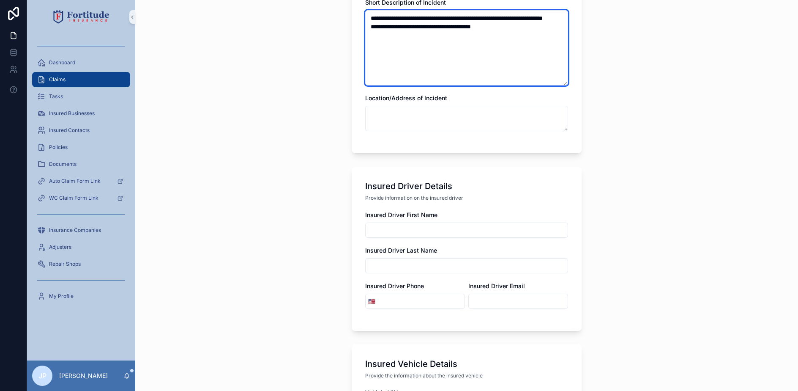
type textarea "**********"
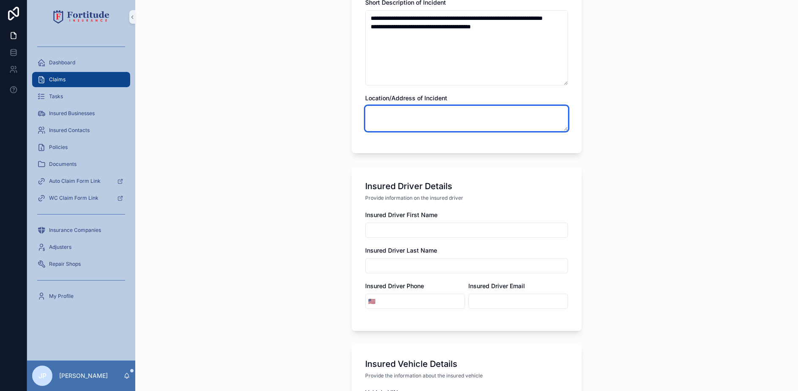
click at [440, 115] on textarea "scrollable content" at bounding box center [466, 118] width 203 height 25
paste textarea "**********"
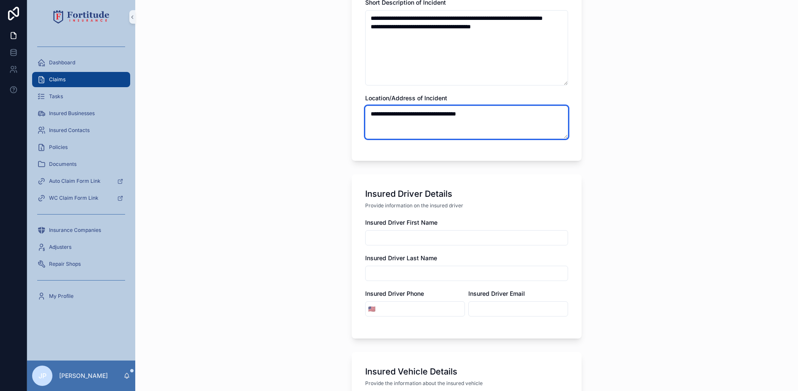
type textarea "**********"
click at [263, 141] on div "**********" at bounding box center [466, 195] width 663 height 391
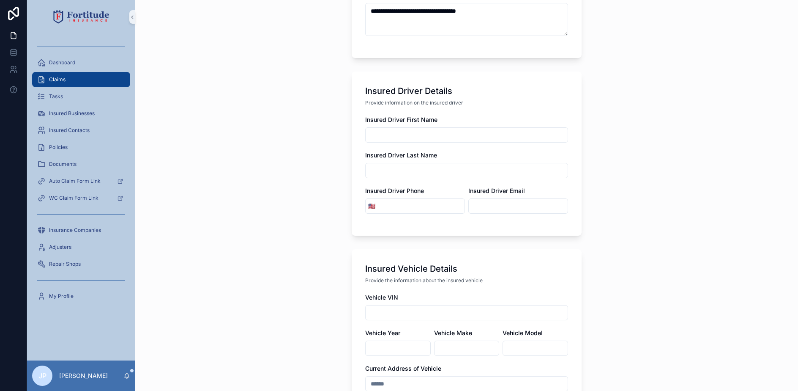
scroll to position [549, 0]
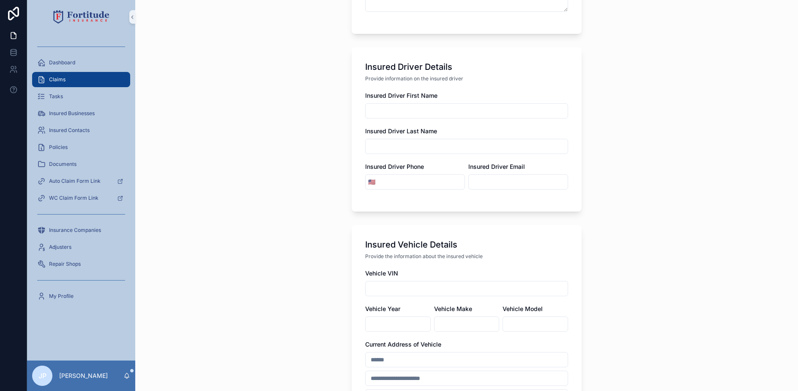
click at [412, 103] on div "scrollable content" at bounding box center [466, 110] width 203 height 15
click at [408, 111] on input "scrollable content" at bounding box center [467, 111] width 202 height 12
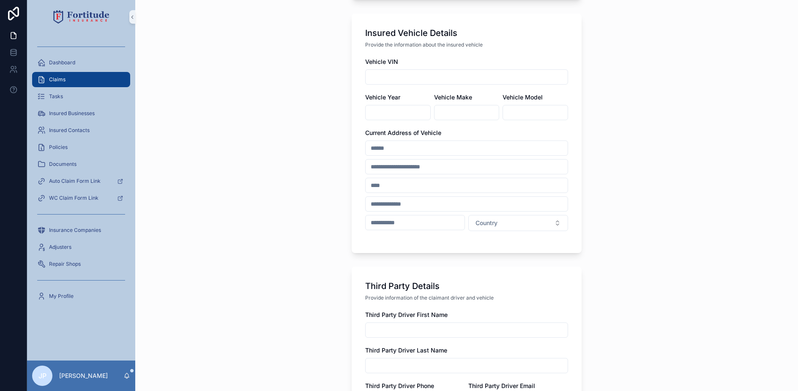
scroll to position [803, 0]
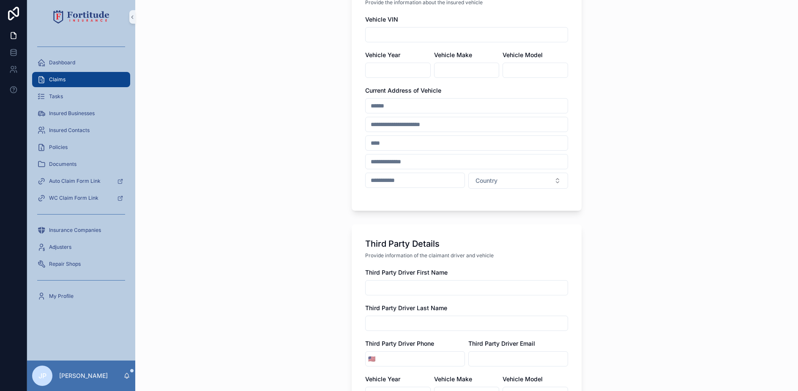
click at [384, 289] on input "scrollable content" at bounding box center [467, 287] width 202 height 12
type input "*******"
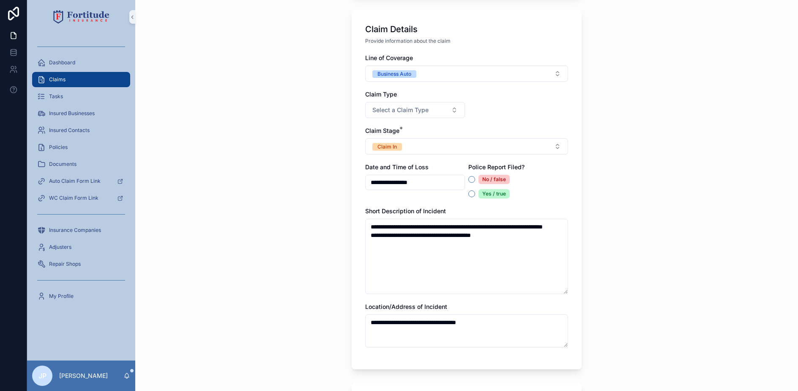
scroll to position [200, 0]
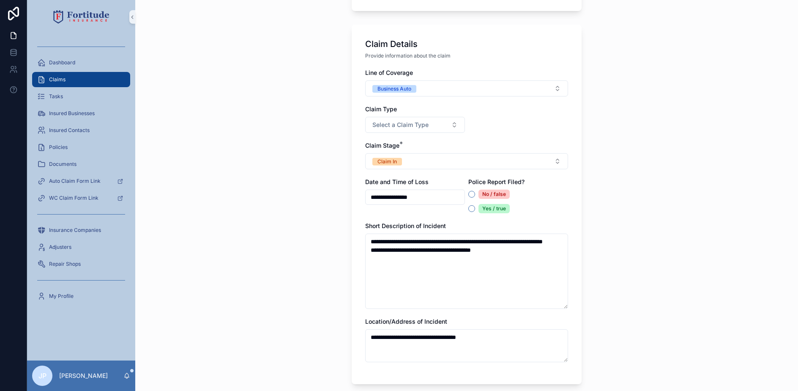
type input "****"
click at [470, 196] on button "No / false" at bounding box center [471, 194] width 7 height 7
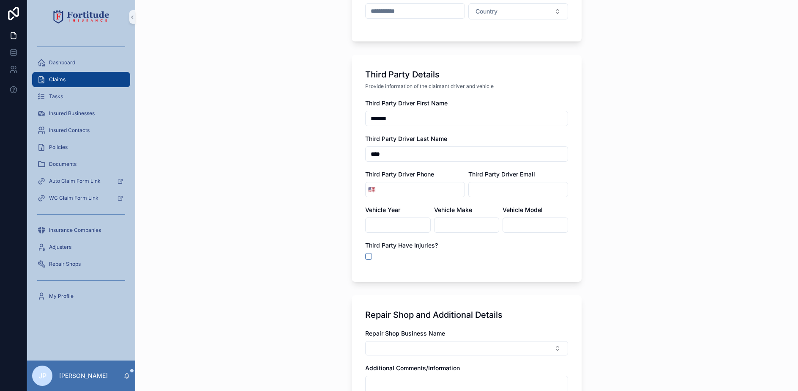
scroll to position [1087, 0]
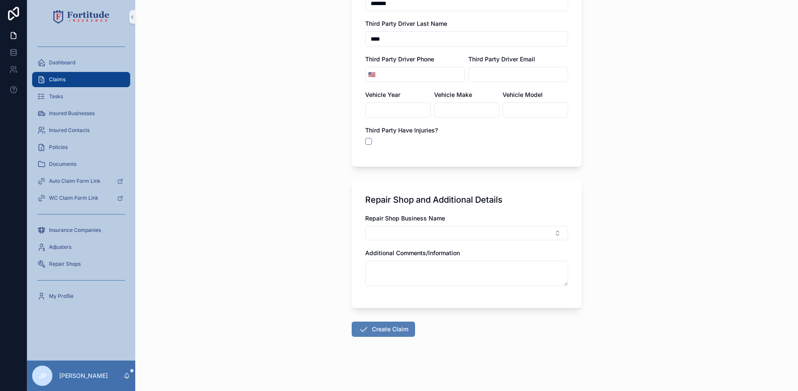
click at [392, 333] on button "Create Claim" at bounding box center [383, 328] width 63 height 15
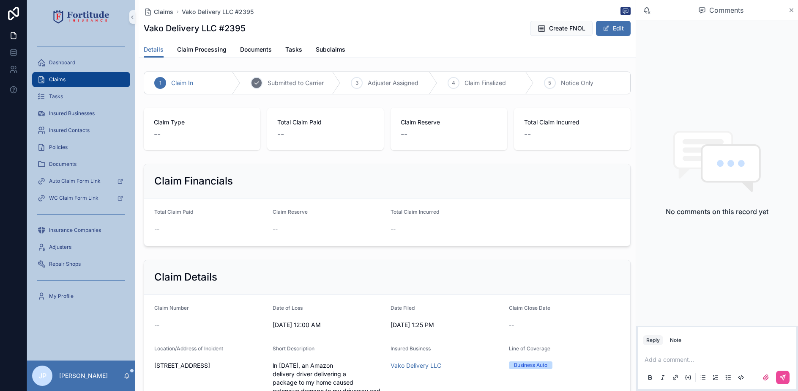
click at [296, 90] on div "2 Submitted to Carrier" at bounding box center [290, 83] width 100 height 22
click at [569, 28] on span "Create FNOL" at bounding box center [567, 28] width 36 height 8
